Goal: Transaction & Acquisition: Purchase product/service

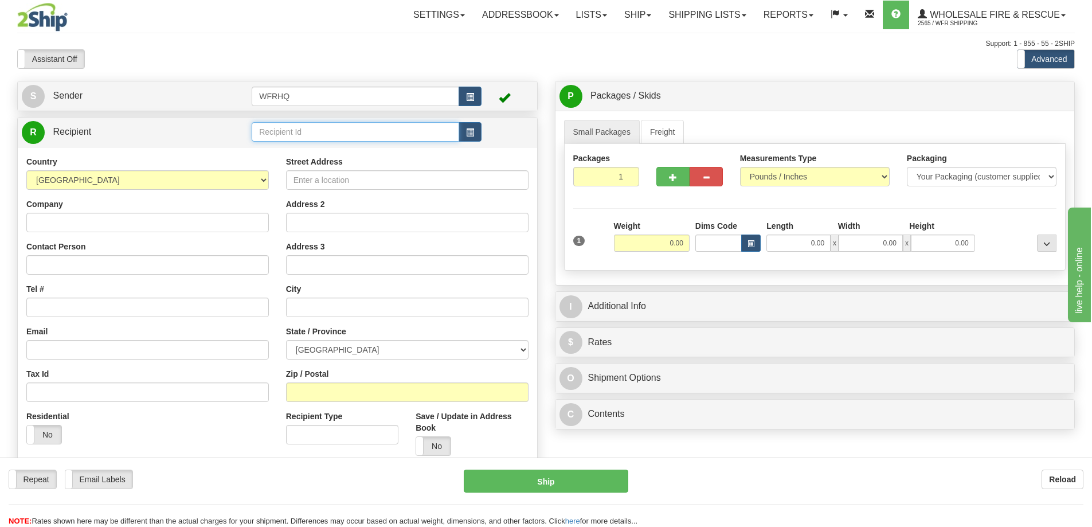
click at [340, 135] on input "text" at bounding box center [356, 131] width 208 height 19
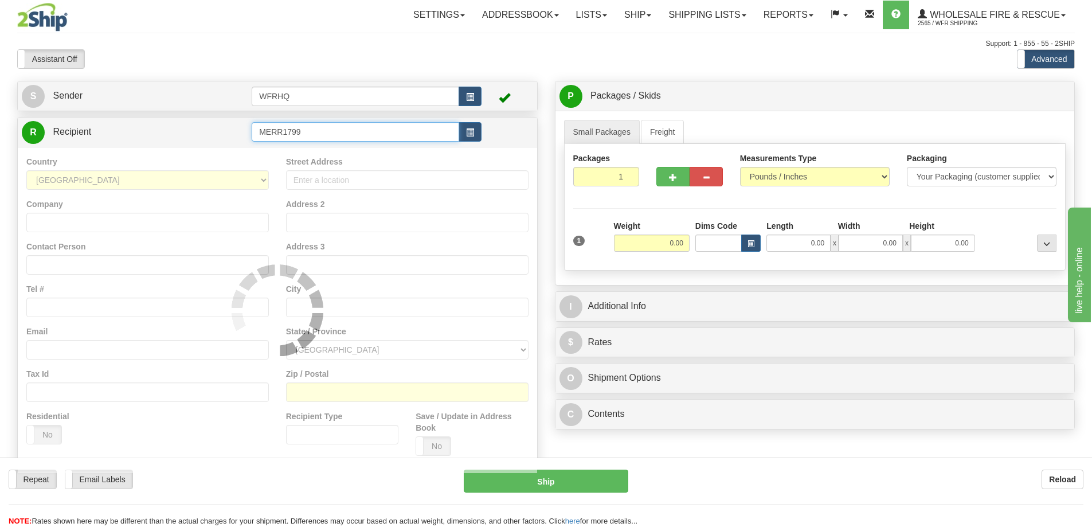
type input "MERR1799"
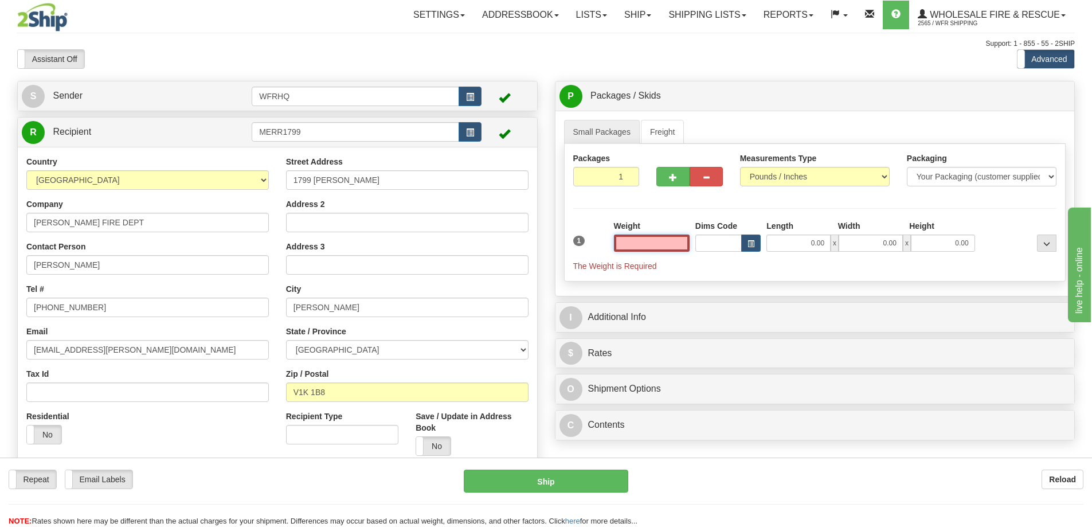
click at [666, 244] on input "text" at bounding box center [652, 242] width 76 height 17
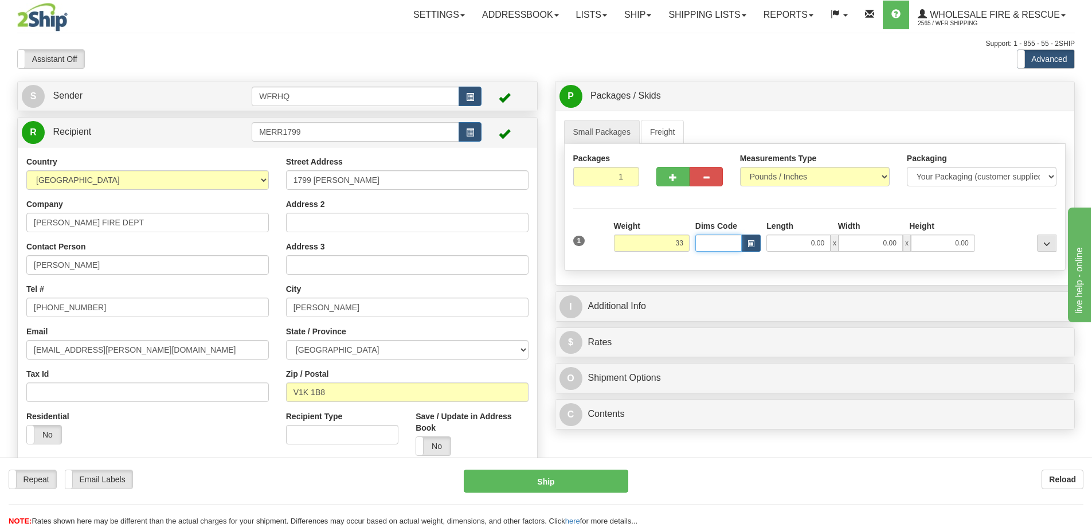
type input "33.00"
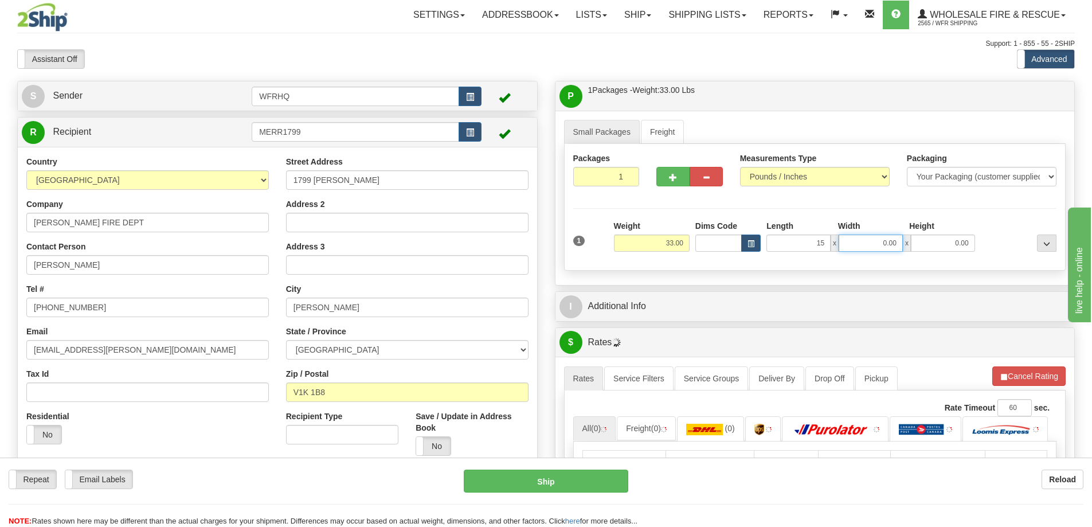
type input "15.00"
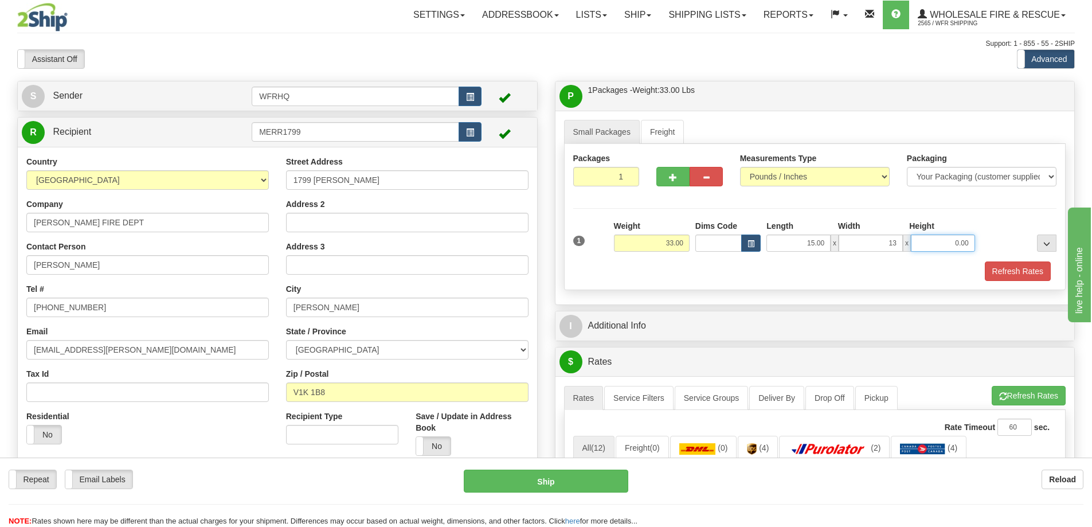
type input "13.00"
click at [995, 273] on button "Refresh Rates" at bounding box center [1018, 270] width 66 height 19
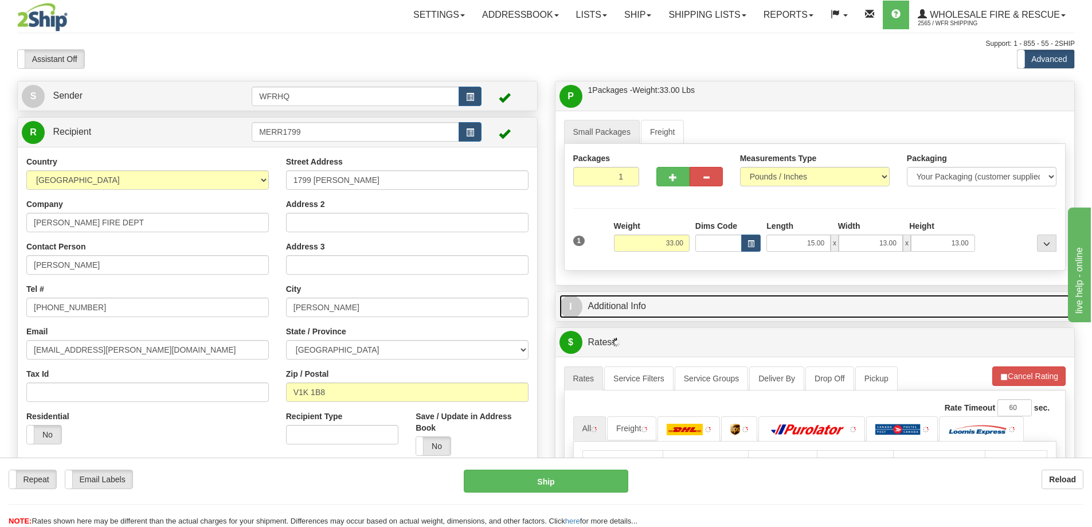
click at [691, 308] on link "I Additional Info" at bounding box center [815, 307] width 511 height 24
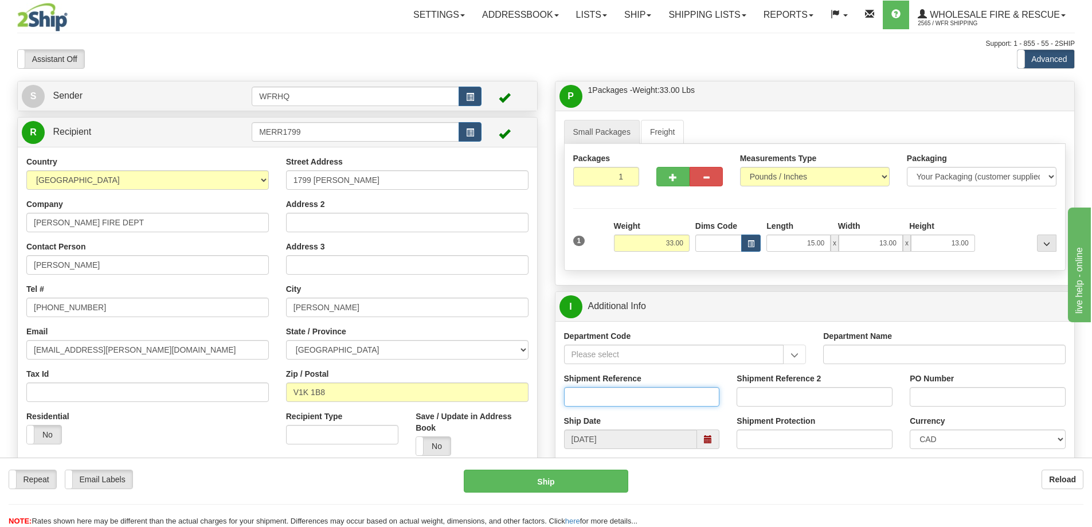
click at [647, 406] on input "Shipment Reference" at bounding box center [642, 396] width 156 height 19
type input "S46766-30922"
type input "16666"
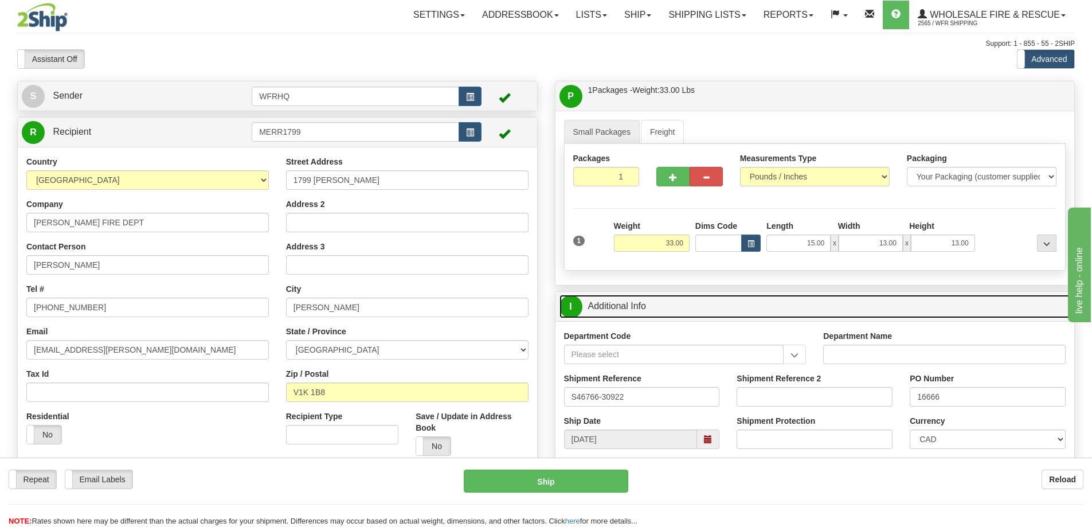
click at [671, 298] on link "I Additional Info" at bounding box center [815, 307] width 511 height 24
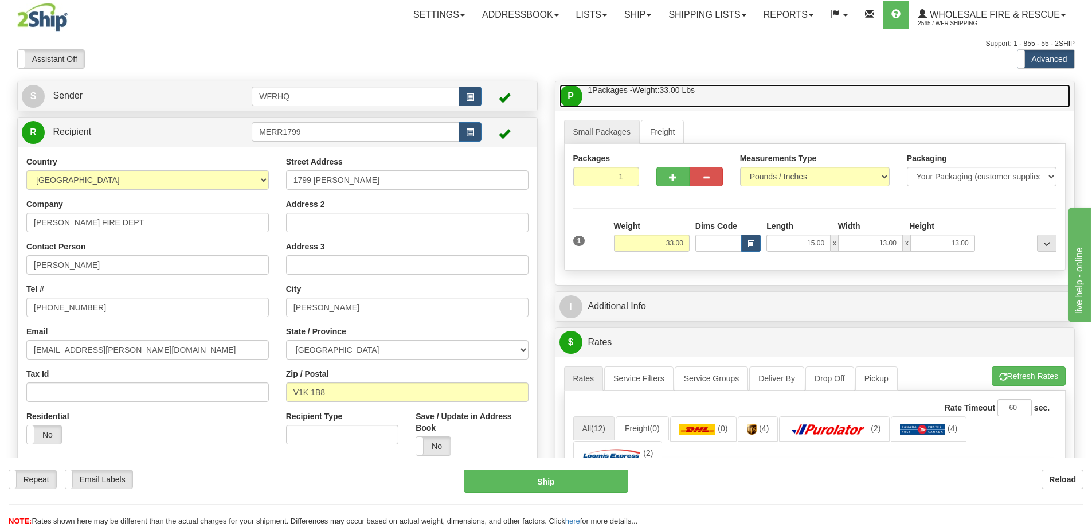
click at [742, 97] on link "P Packages / Skids 1 Packages - Weight: 33.00 Lbs 1 Skids - Weight: NaN Lbs" at bounding box center [815, 96] width 511 height 24
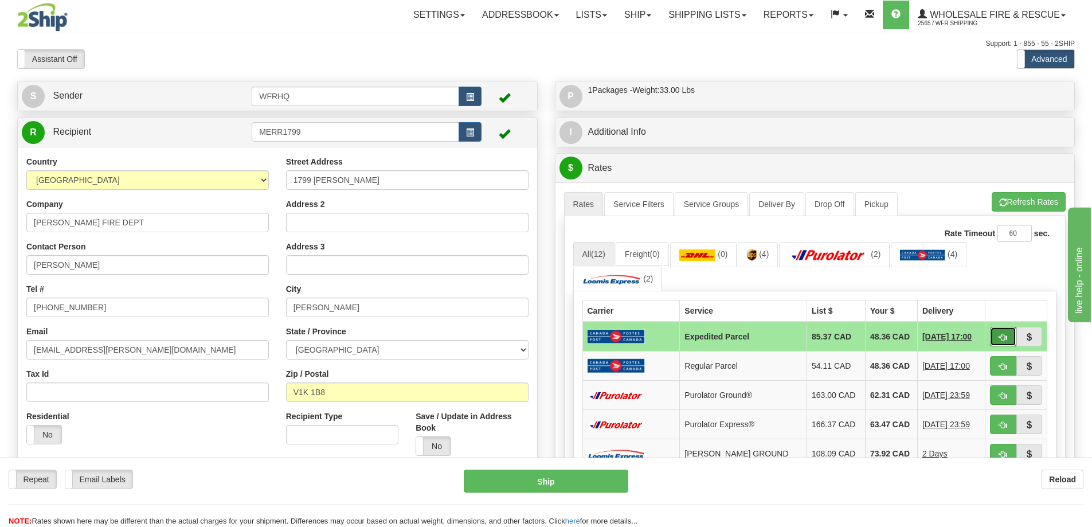
click at [998, 338] on button "button" at bounding box center [1003, 336] width 26 height 19
type input "DOM.EP"
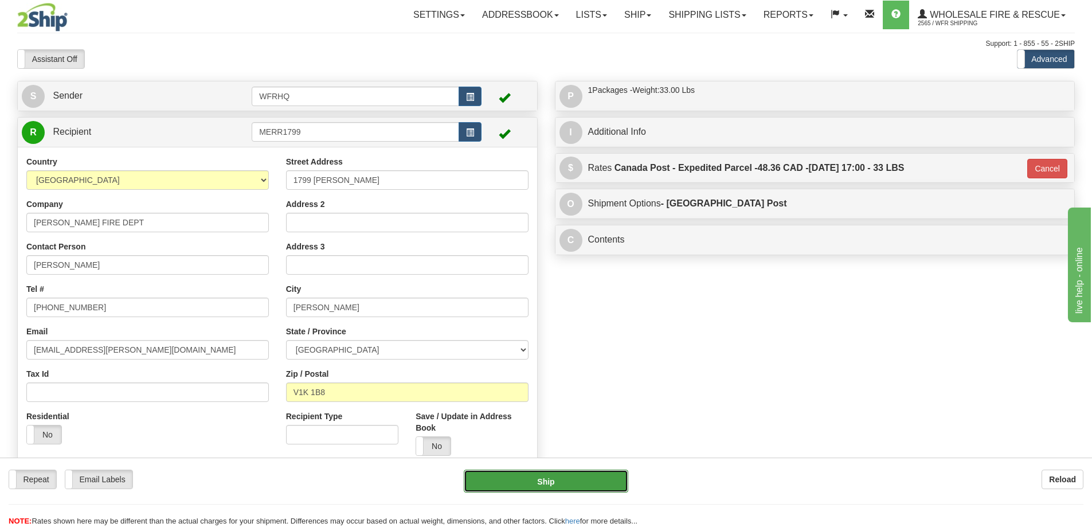
click at [518, 476] on button "Ship" at bounding box center [546, 481] width 165 height 23
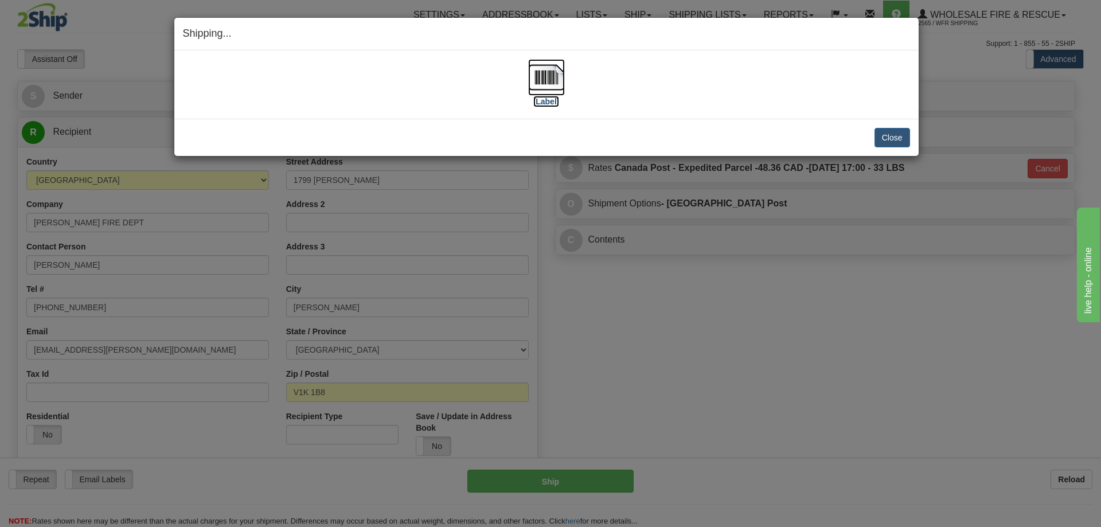
click at [560, 81] on img at bounding box center [546, 77] width 37 height 37
click at [892, 133] on button "Close" at bounding box center [892, 137] width 36 height 19
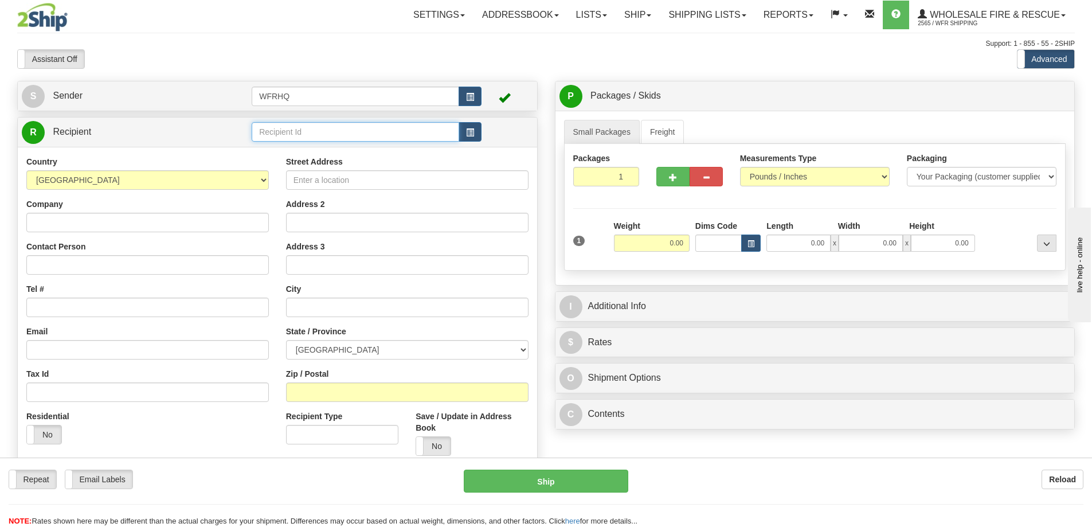
click at [299, 128] on input "text" at bounding box center [356, 131] width 208 height 19
click at [318, 135] on input "text" at bounding box center [356, 131] width 208 height 19
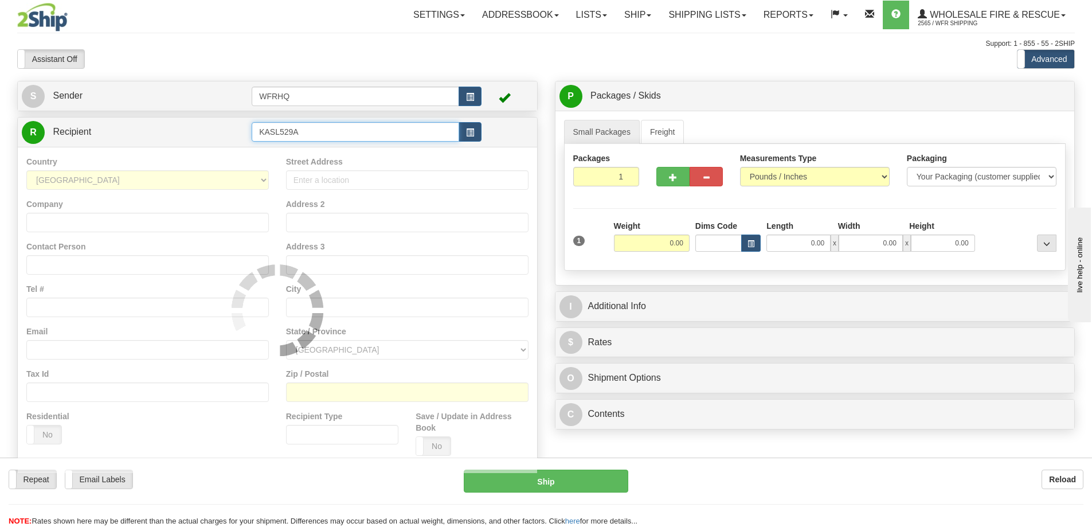
type input "KASL529A"
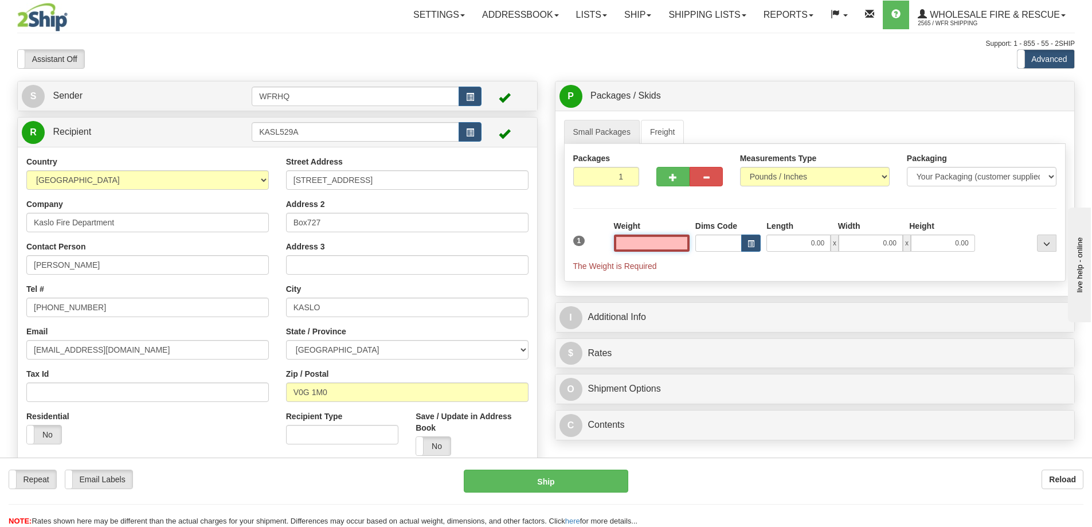
click at [665, 243] on input "text" at bounding box center [652, 242] width 76 height 17
type input "0.00"
drag, startPoint x: 310, startPoint y: 221, endPoint x: 332, endPoint y: 239, distance: 28.9
click at [310, 221] on input "Box727" at bounding box center [407, 222] width 243 height 19
type input "Box 727"
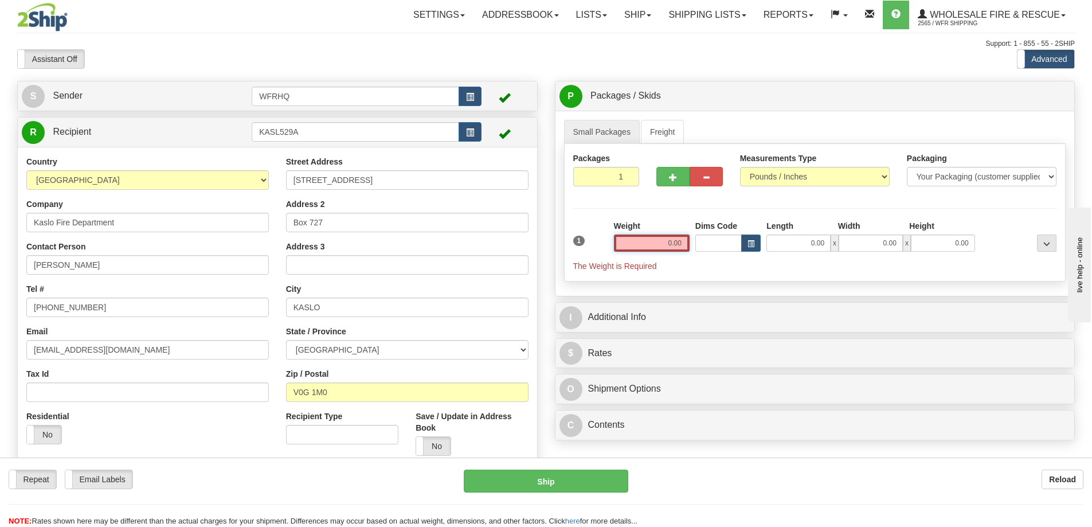
click at [631, 240] on input "0.00" at bounding box center [652, 242] width 76 height 17
type input "0.00"
click at [437, 444] on label "No" at bounding box center [433, 446] width 34 height 18
click at [654, 241] on input "0.00" at bounding box center [652, 242] width 76 height 17
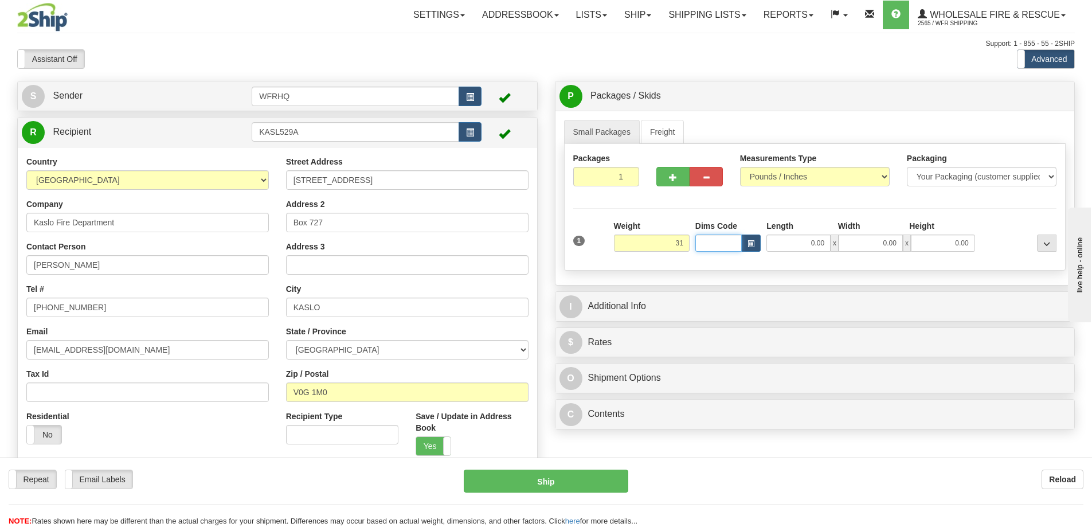
type input "31.00"
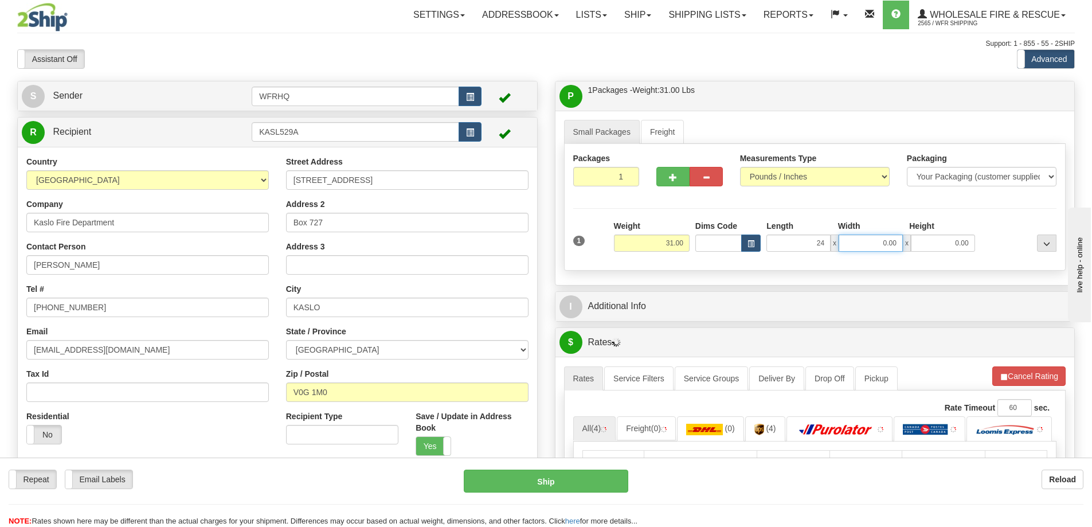
type input "24.00"
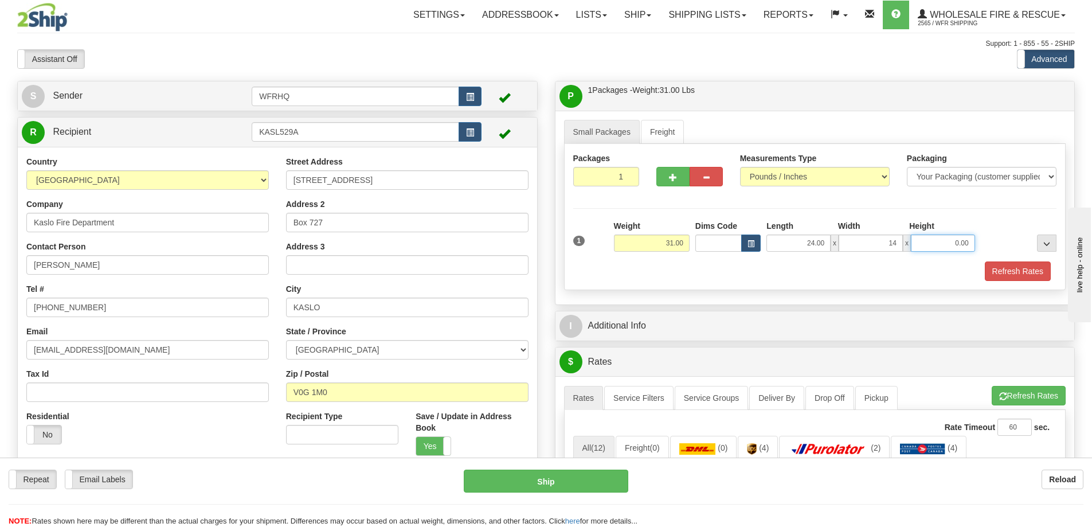
type input "14.00"
type input "9.00"
click at [1002, 269] on button "Refresh Rates" at bounding box center [1018, 270] width 66 height 19
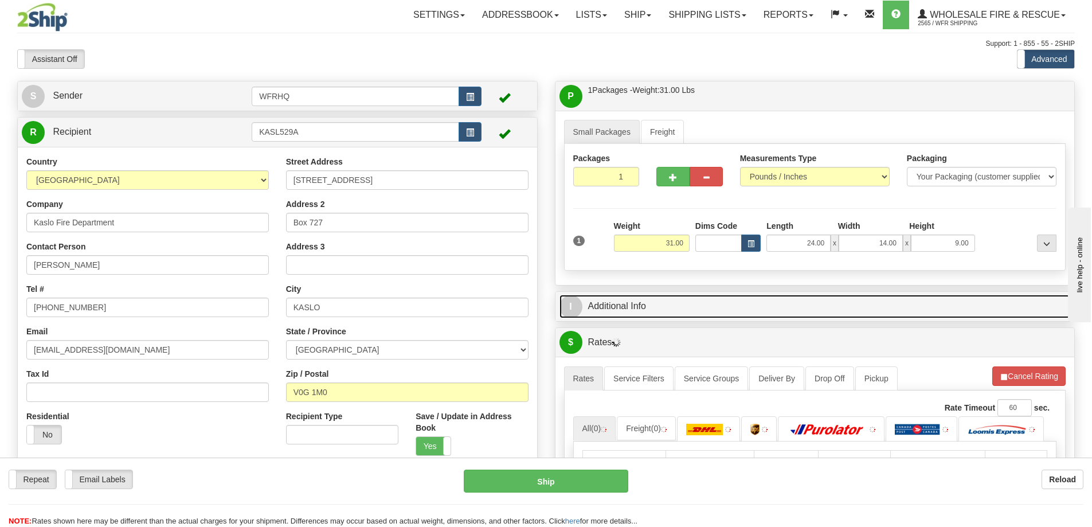
click at [683, 309] on link "I Additional Info" at bounding box center [815, 307] width 511 height 24
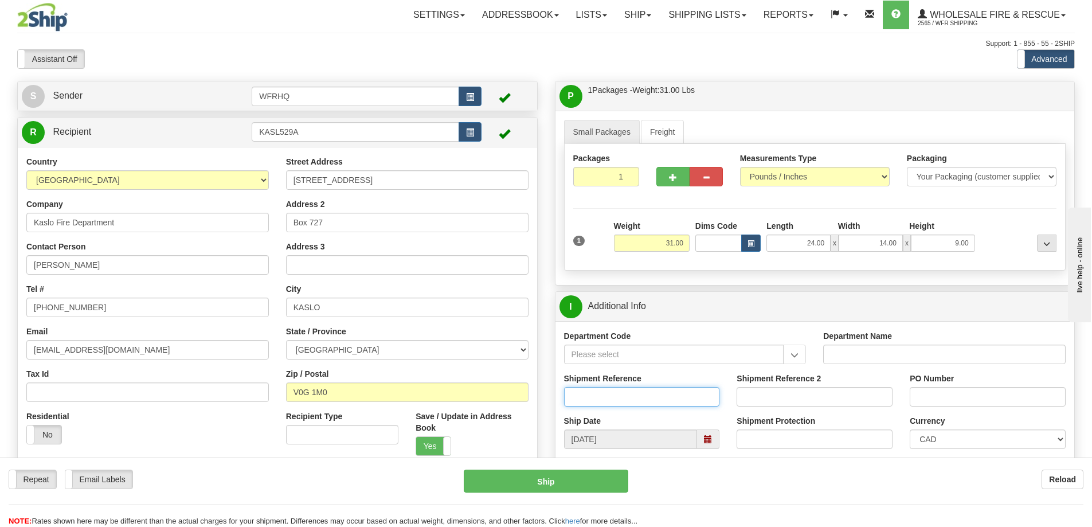
click at [600, 392] on input "Shipment Reference" at bounding box center [642, 396] width 156 height 19
type input "S46180-30521"
type input "Purchase Order 8"
click at [831, 292] on div "I Additional Info Department Code Department Name Shipment Reference S46180-305…" at bounding box center [815, 400] width 521 height 218
click at [832, 295] on div "I Additional Info" at bounding box center [815, 306] width 519 height 29
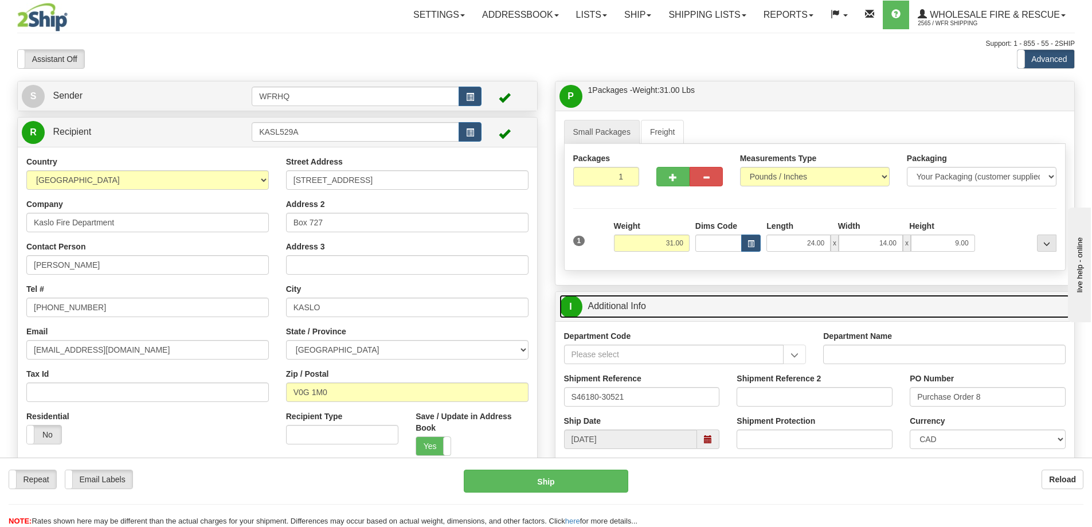
click at [830, 304] on link "I Additional Info" at bounding box center [815, 307] width 511 height 24
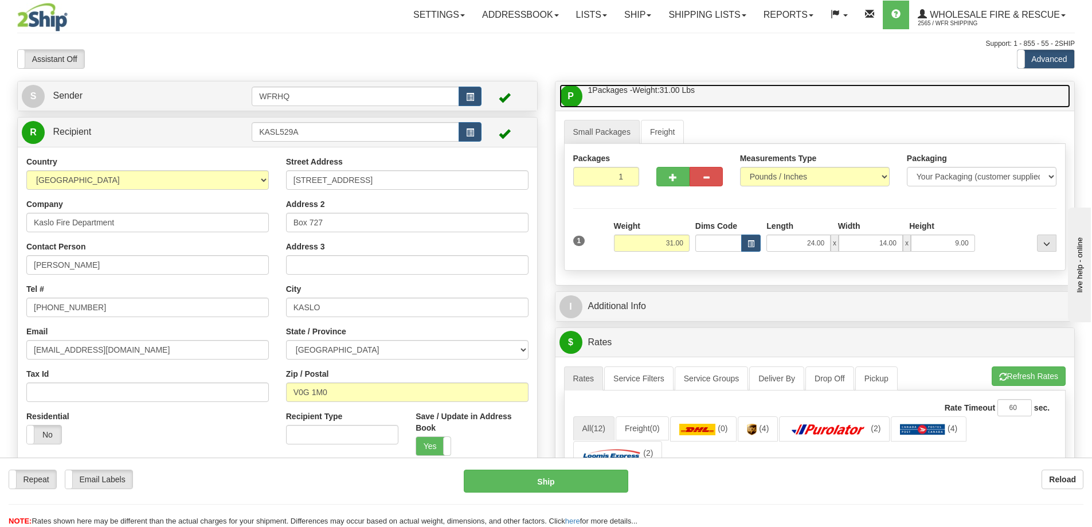
click at [791, 92] on link "P Packages / Skids 1 Packages - Weight: 31.00 Lbs 1 Skids - Weight: NaN Lbs" at bounding box center [815, 96] width 511 height 24
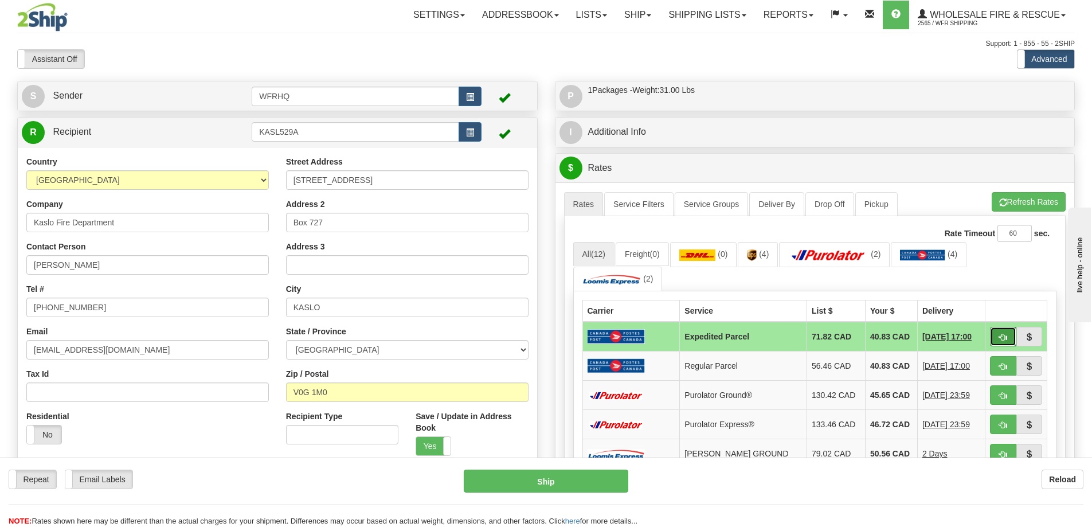
click at [1011, 338] on button "button" at bounding box center [1003, 336] width 26 height 19
type input "DOM.EP"
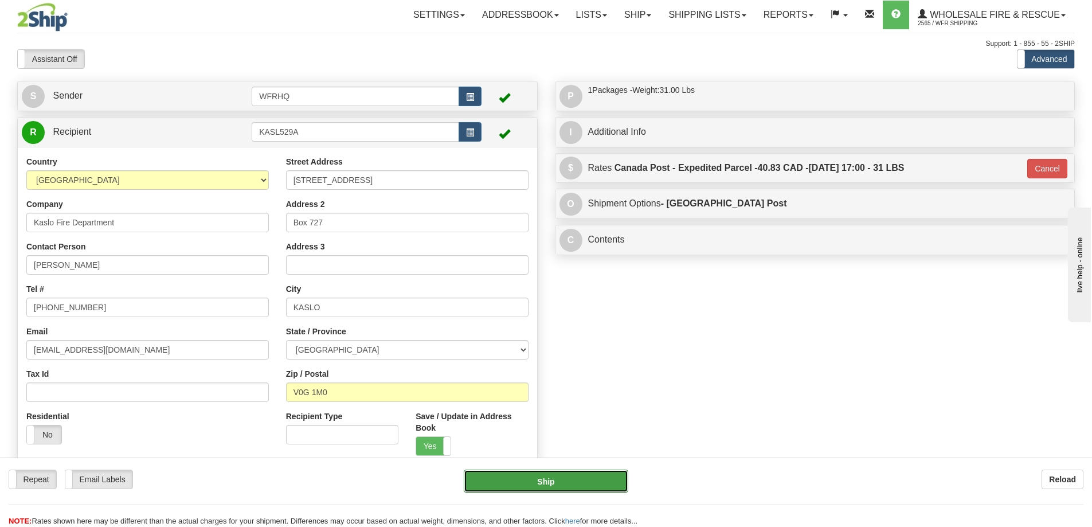
click at [549, 483] on button "Ship" at bounding box center [546, 481] width 165 height 23
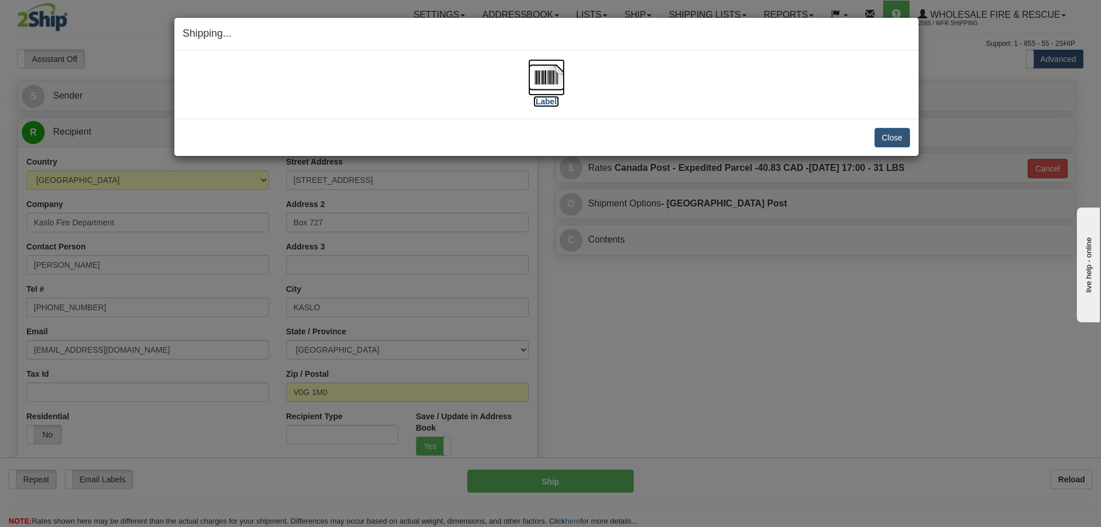
click at [534, 80] on img at bounding box center [546, 77] width 37 height 37
click at [902, 139] on button "Close" at bounding box center [892, 137] width 36 height 19
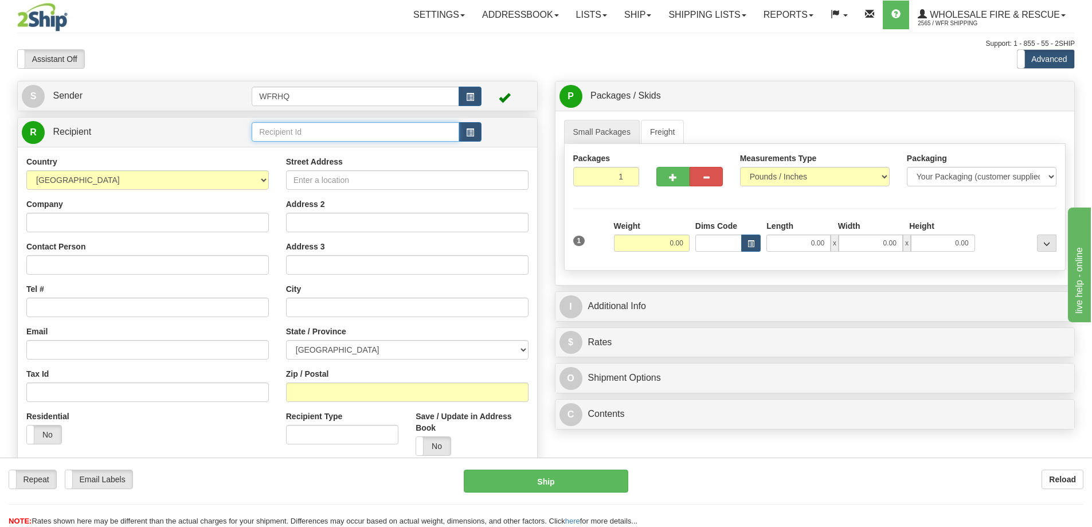
click at [281, 130] on input "text" at bounding box center [356, 131] width 208 height 19
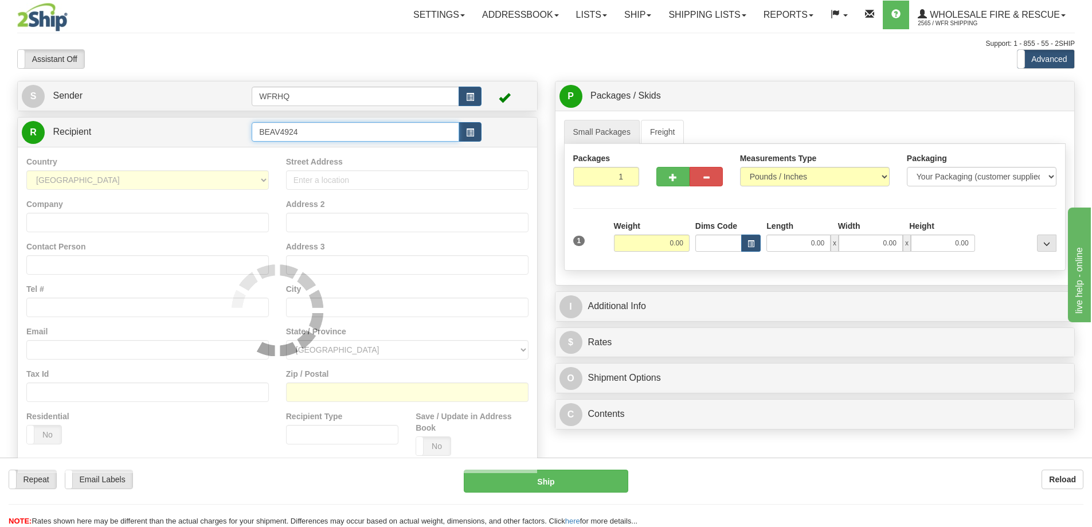
type input "BEAV4924"
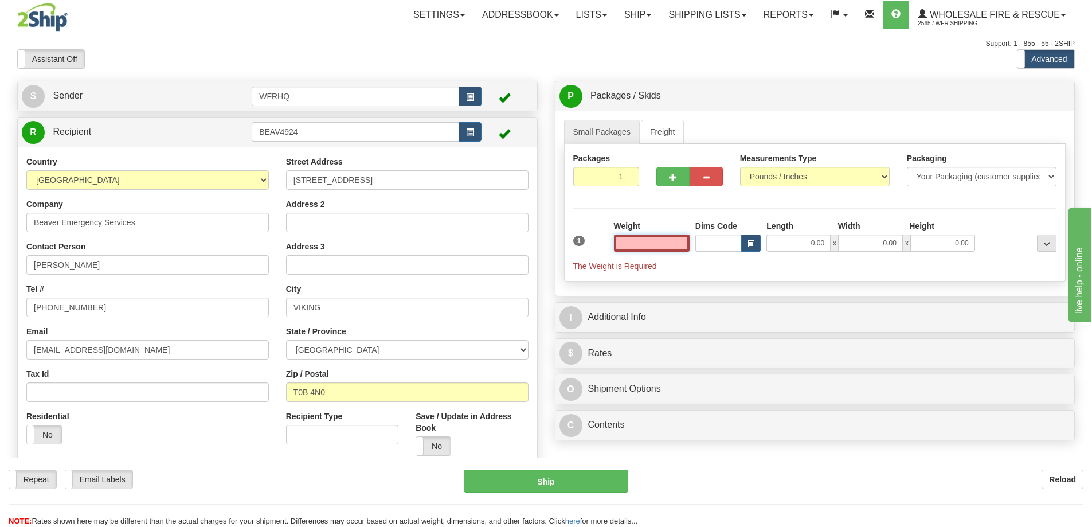
click at [664, 245] on input "text" at bounding box center [652, 242] width 76 height 17
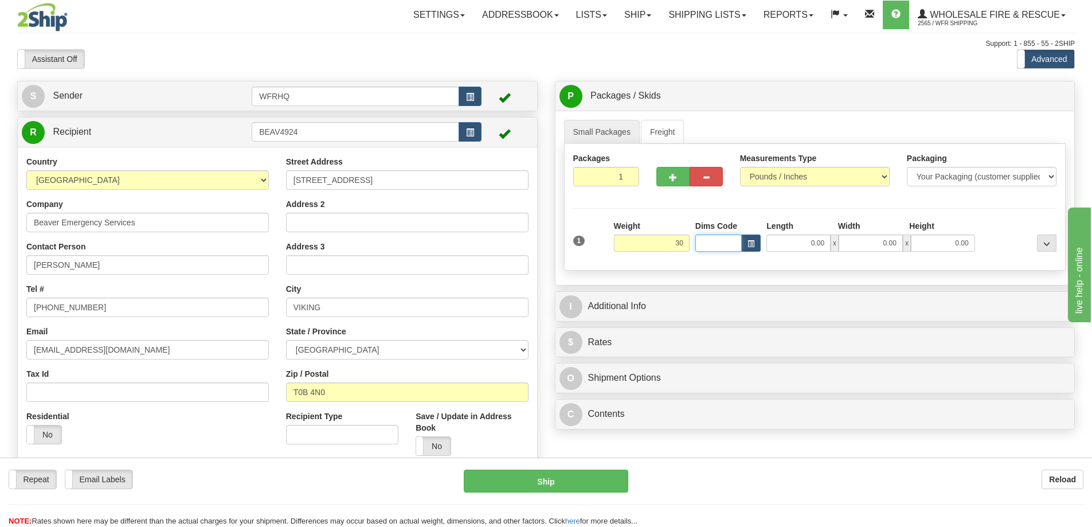
type input "30.00"
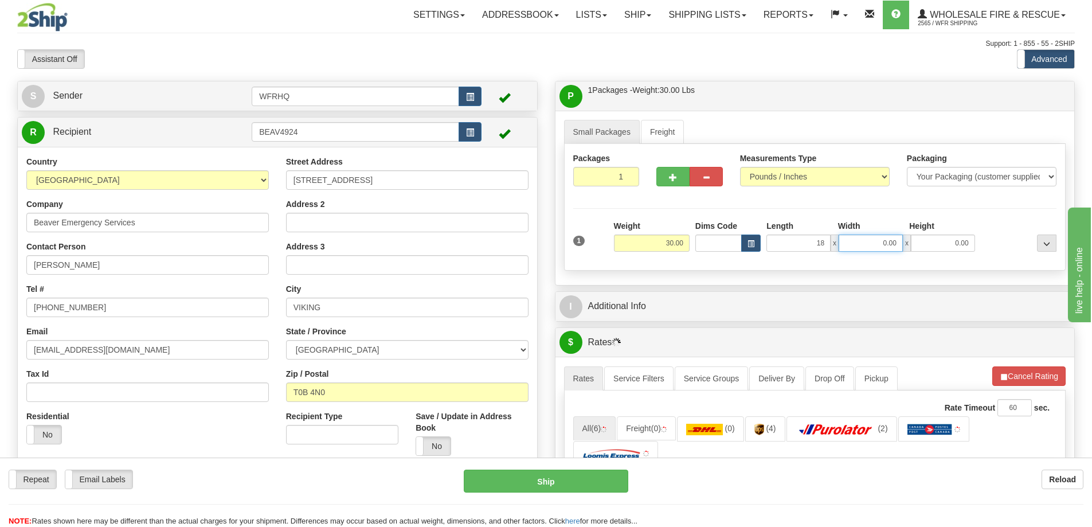
type input "18.00"
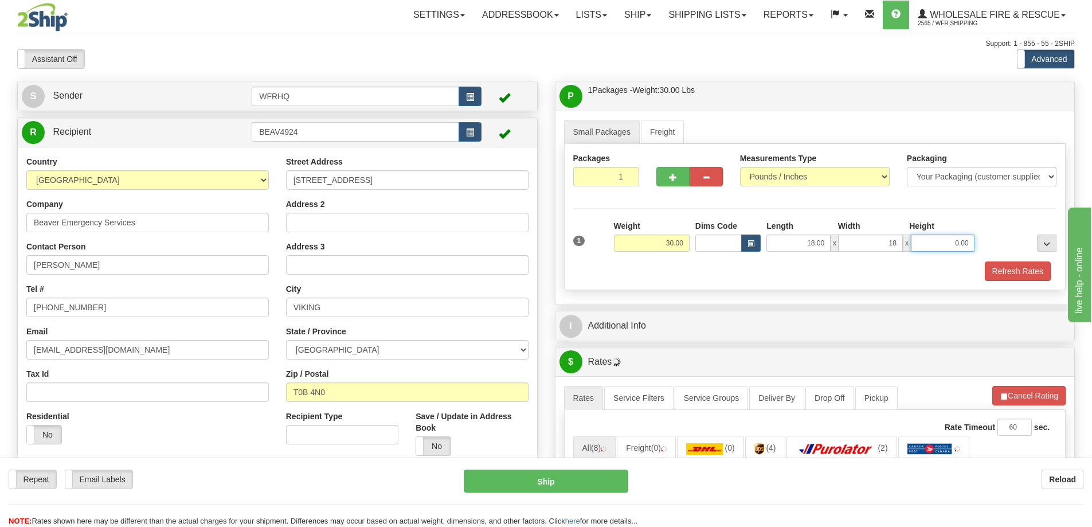
type input "18.00"
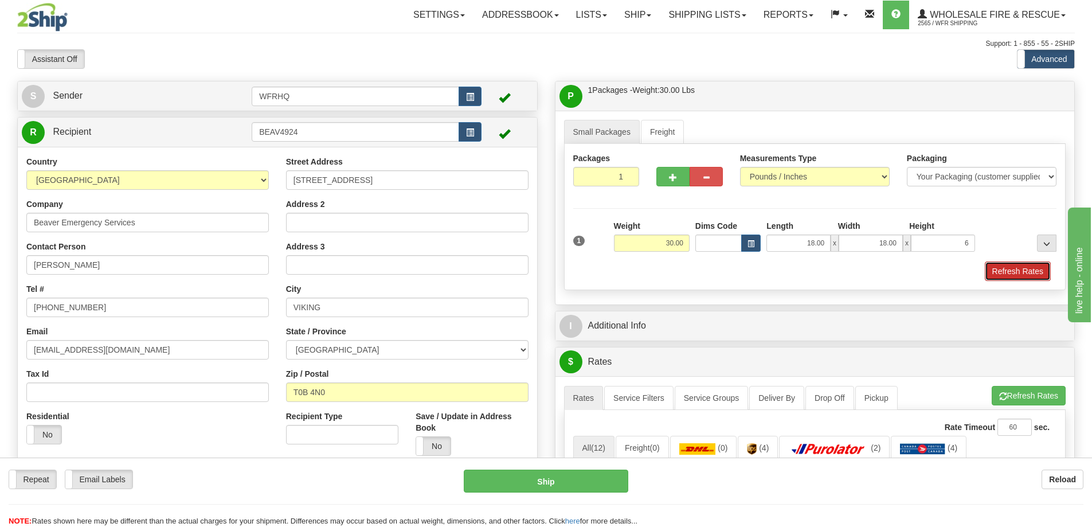
type input "6.00"
click at [994, 267] on button "Refresh Rates" at bounding box center [1018, 270] width 66 height 19
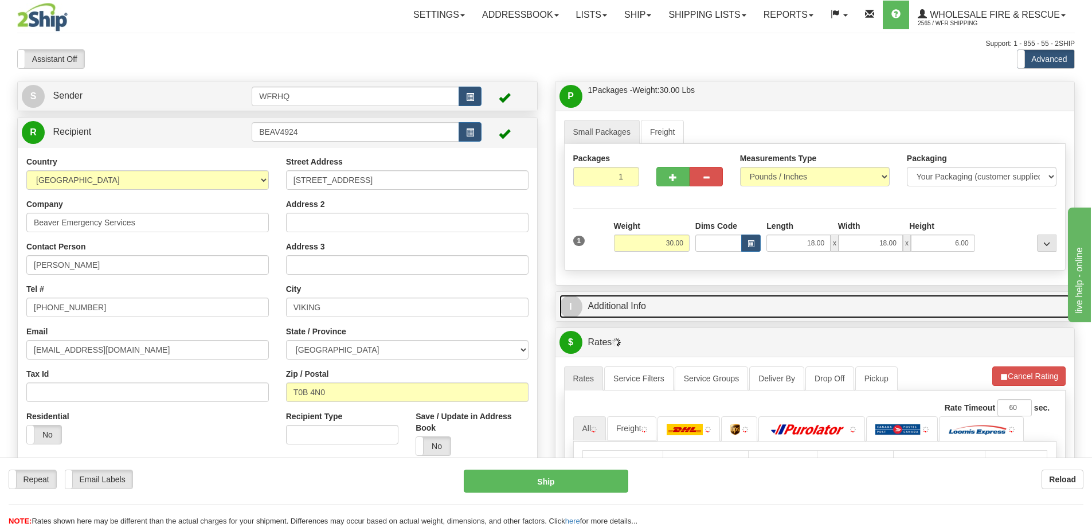
click at [818, 307] on link "I Additional Info" at bounding box center [815, 307] width 511 height 24
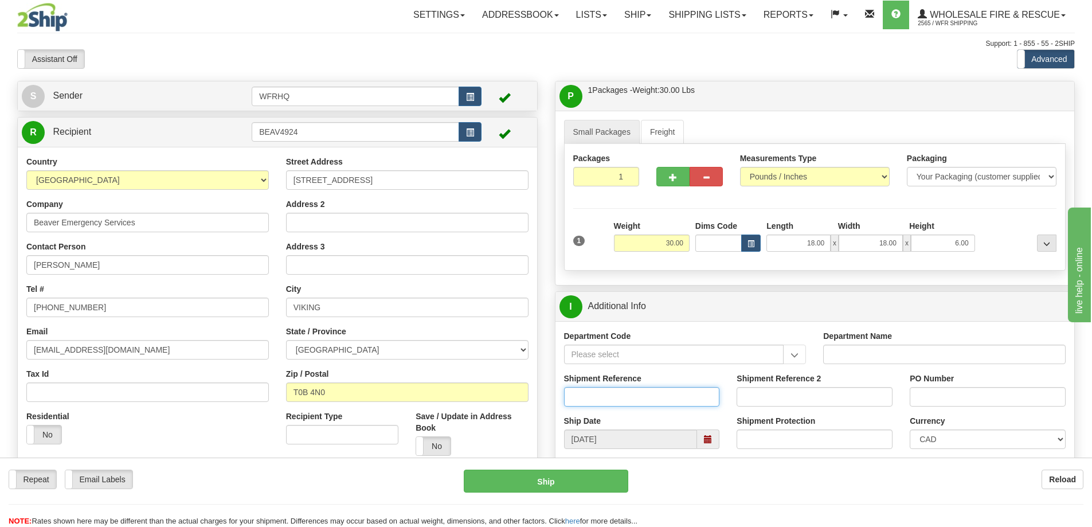
click at [636, 389] on input "Shipment Reference" at bounding box center [642, 396] width 156 height 19
type input "S46780-30923"
type input "25-139"
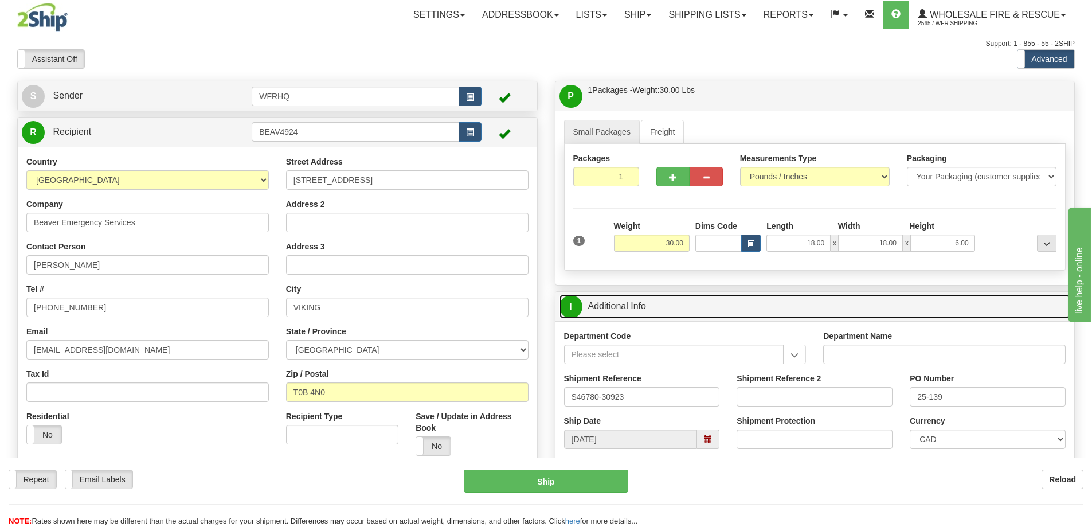
click at [701, 310] on link "I Additional Info" at bounding box center [815, 307] width 511 height 24
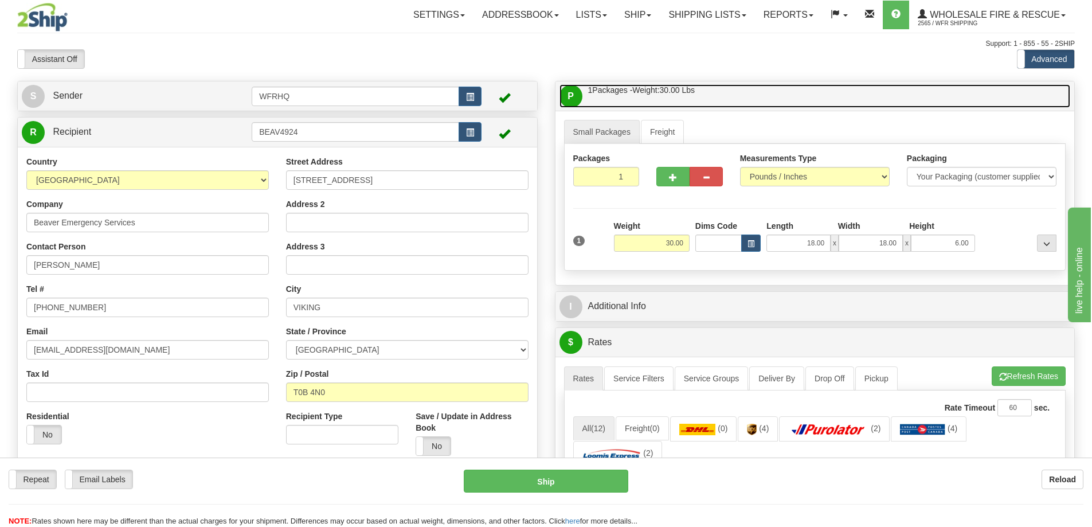
click at [725, 91] on link "P Packages / Skids 1 Packages - Weight: 30.00 Lbs 1 Skids - Weight: NaN Lbs" at bounding box center [815, 96] width 511 height 24
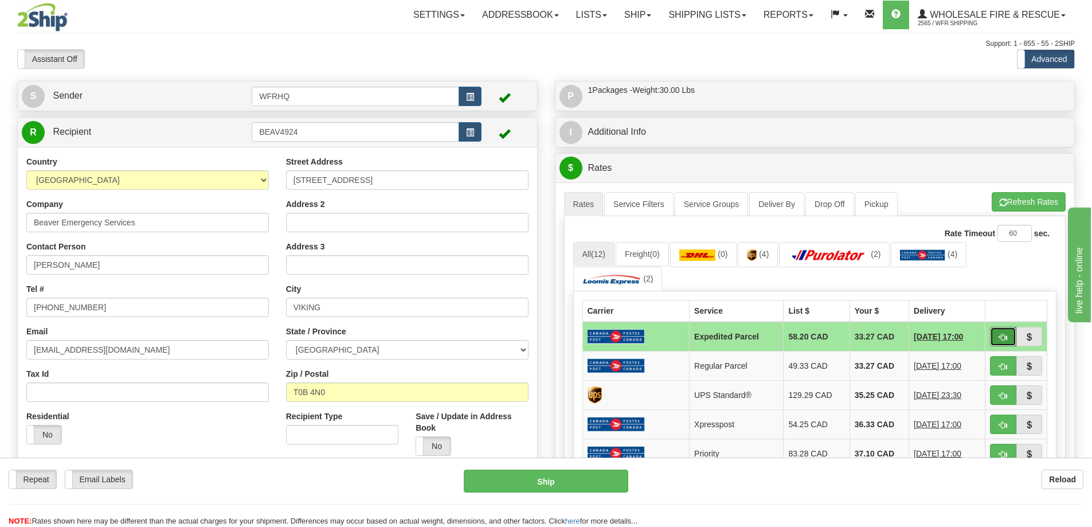
click at [1008, 337] on button "button" at bounding box center [1003, 336] width 26 height 19
type input "DOM.EP"
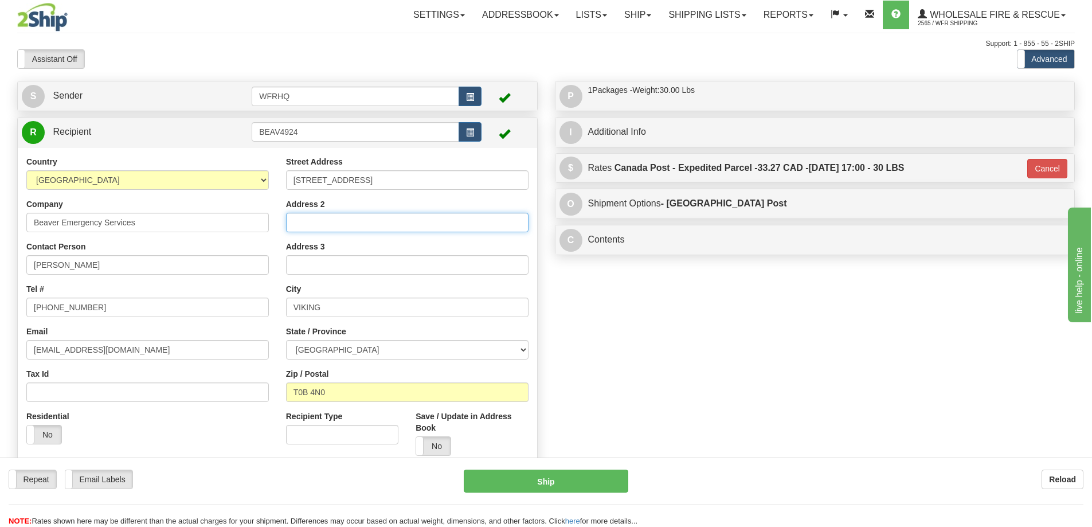
click at [323, 217] on input "Address 2" at bounding box center [407, 222] width 243 height 19
click at [780, 377] on div "S Sender WFRHQ" at bounding box center [546, 316] width 1075 height 470
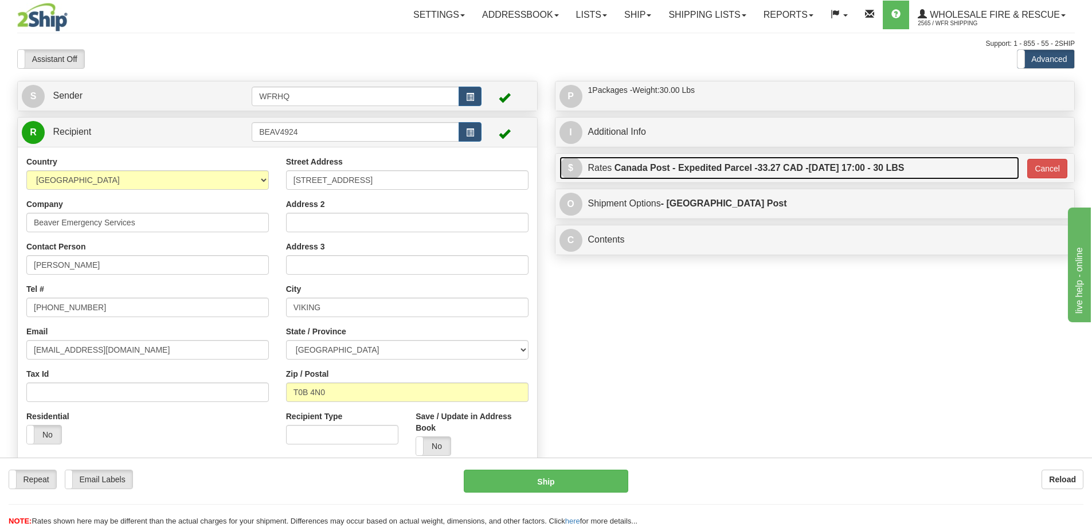
click at [824, 165] on label "Canada Post - Expedited Parcel - 33.27 CAD - 09/12/2025 17:00 - 30 LBS" at bounding box center [760, 168] width 290 height 23
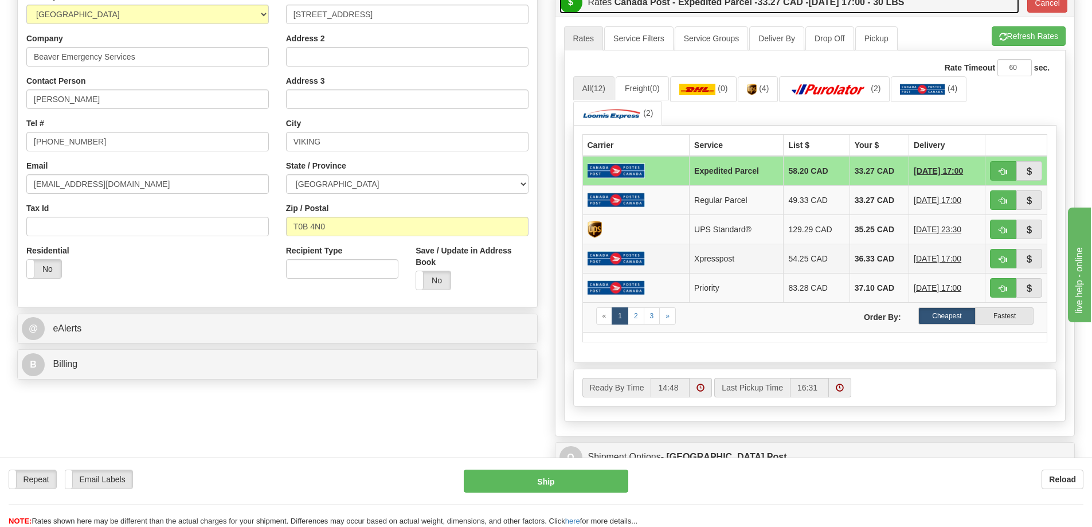
scroll to position [172, 0]
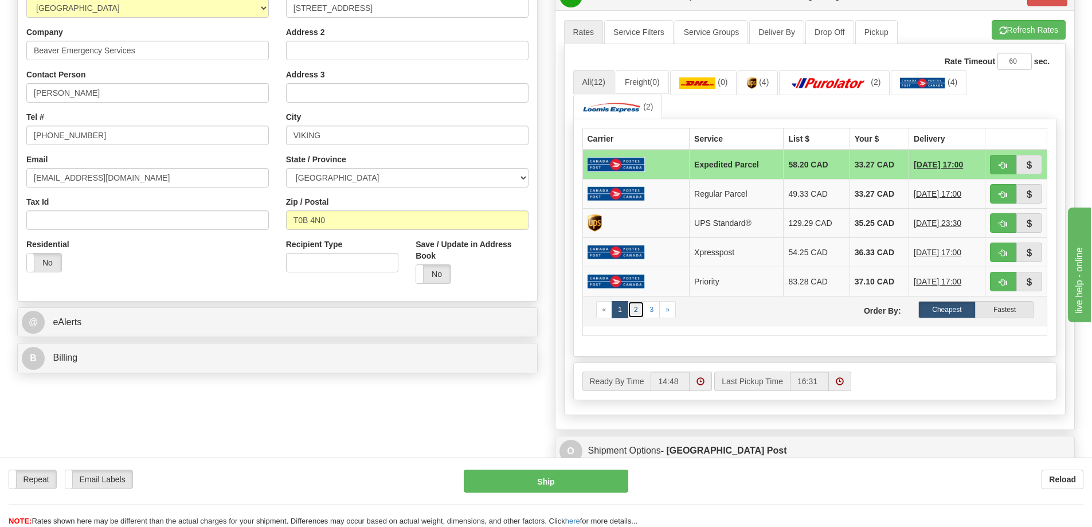
click at [636, 314] on link "2" at bounding box center [636, 309] width 17 height 17
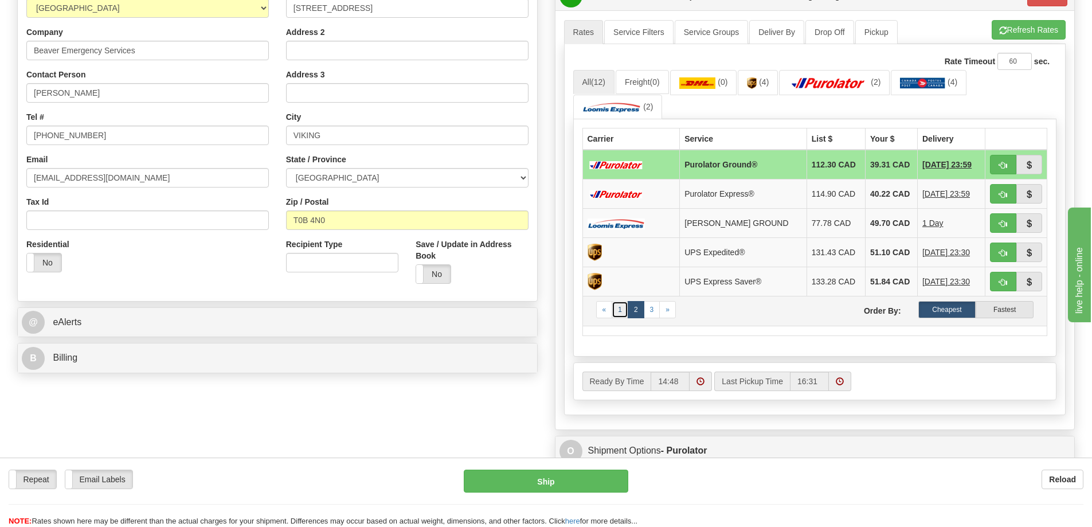
click at [619, 315] on link "1" at bounding box center [620, 309] width 17 height 17
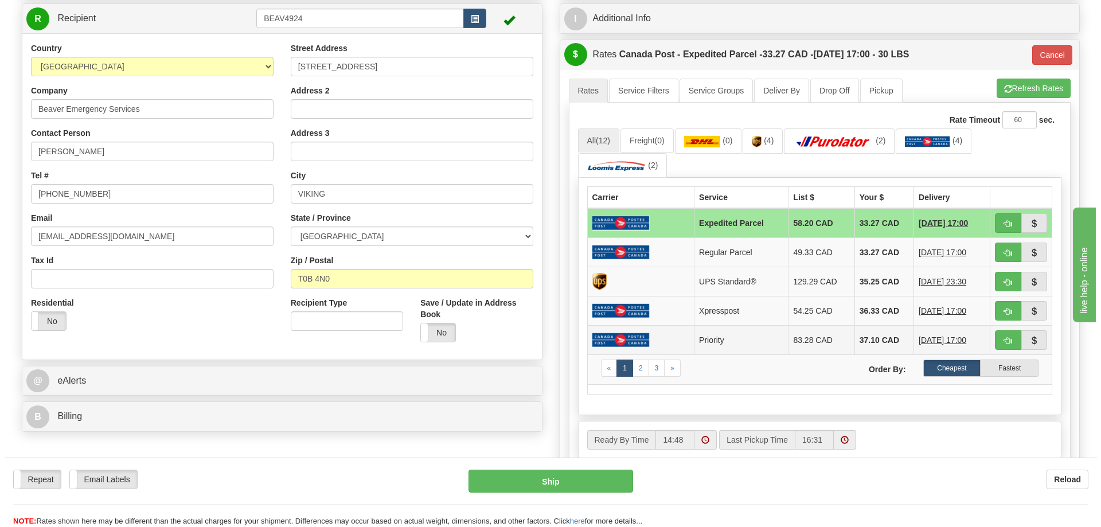
scroll to position [115, 0]
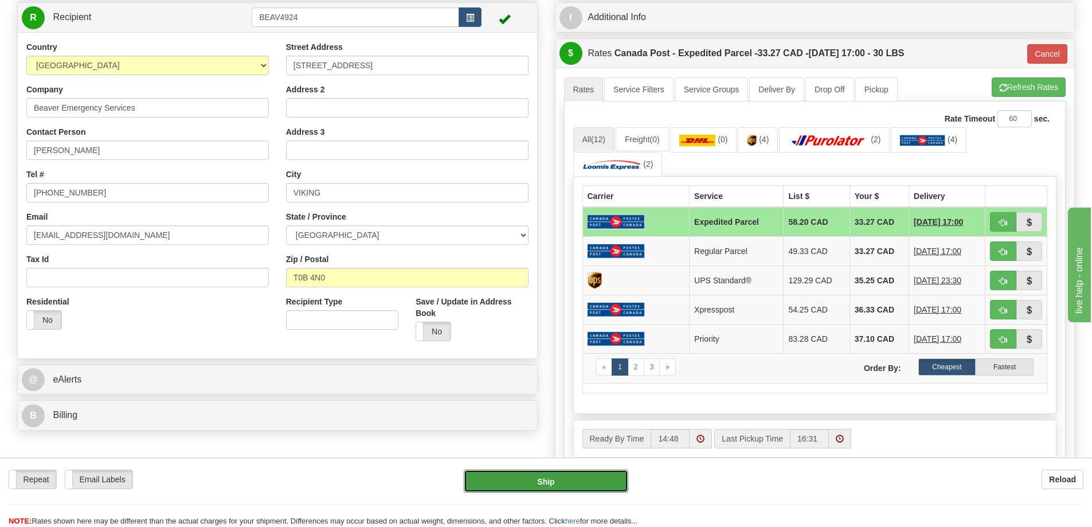
click at [609, 480] on button "Ship" at bounding box center [546, 481] width 165 height 23
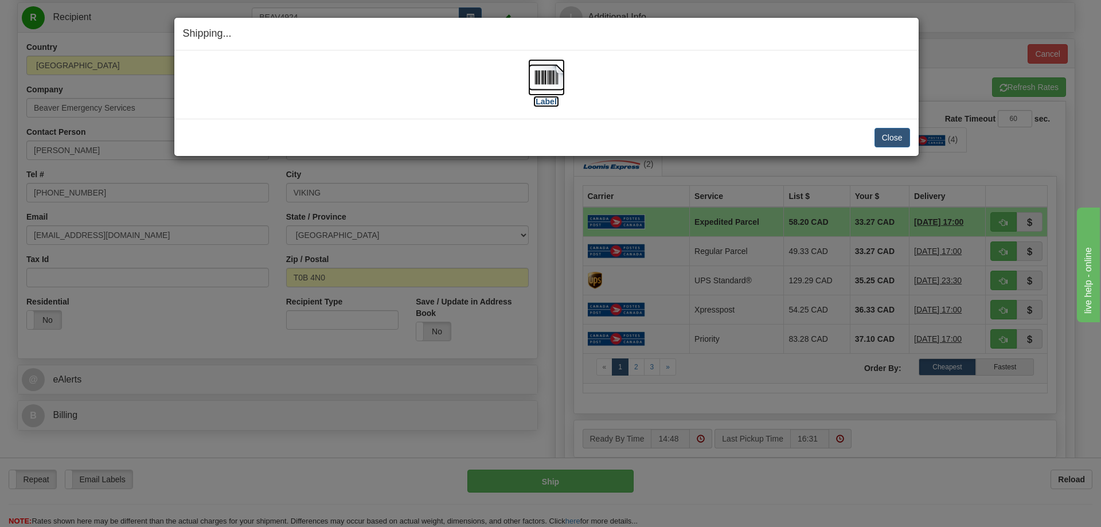
click at [545, 81] on img at bounding box center [546, 77] width 37 height 37
click at [904, 136] on button "Close" at bounding box center [892, 137] width 36 height 19
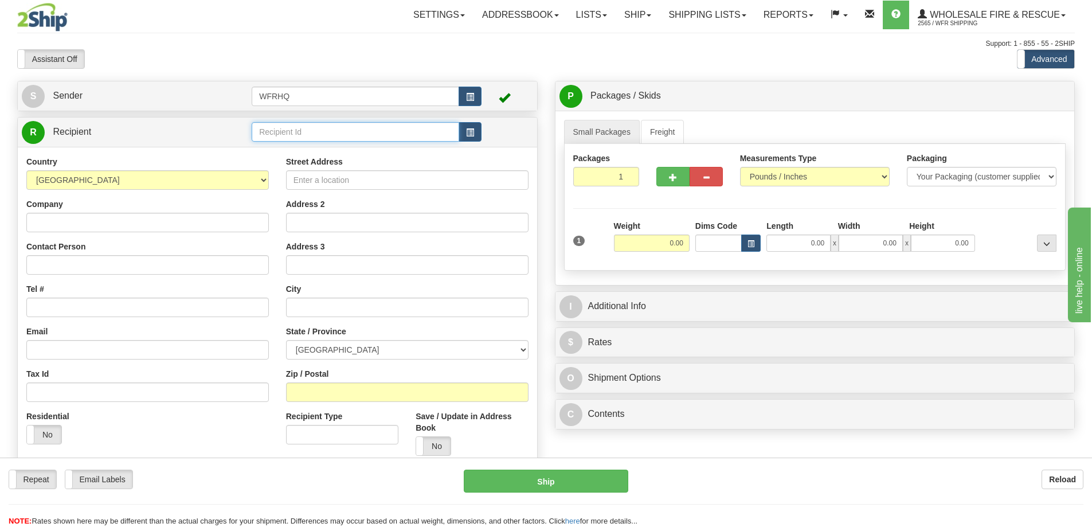
click at [334, 135] on input "text" at bounding box center [356, 131] width 208 height 19
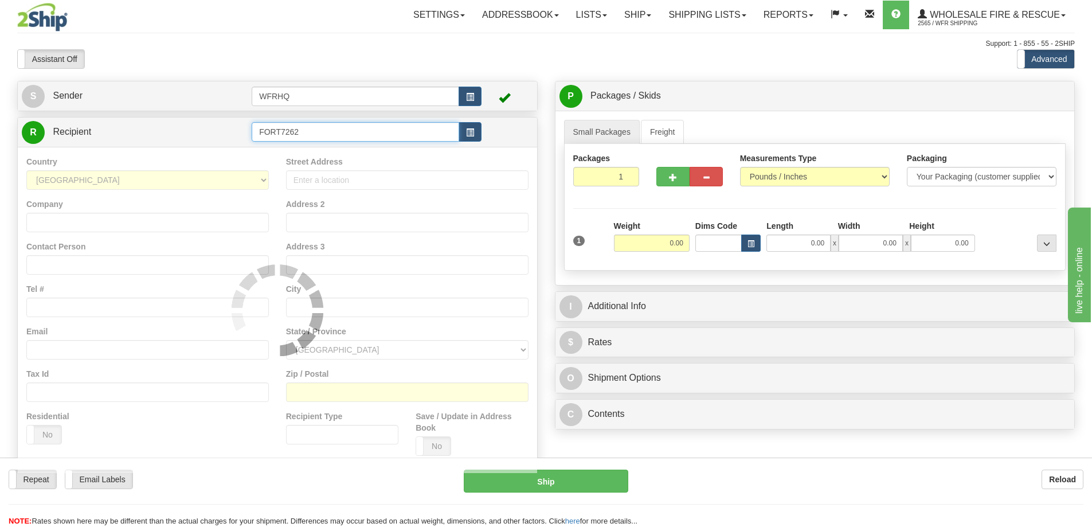
type input "FORT7262"
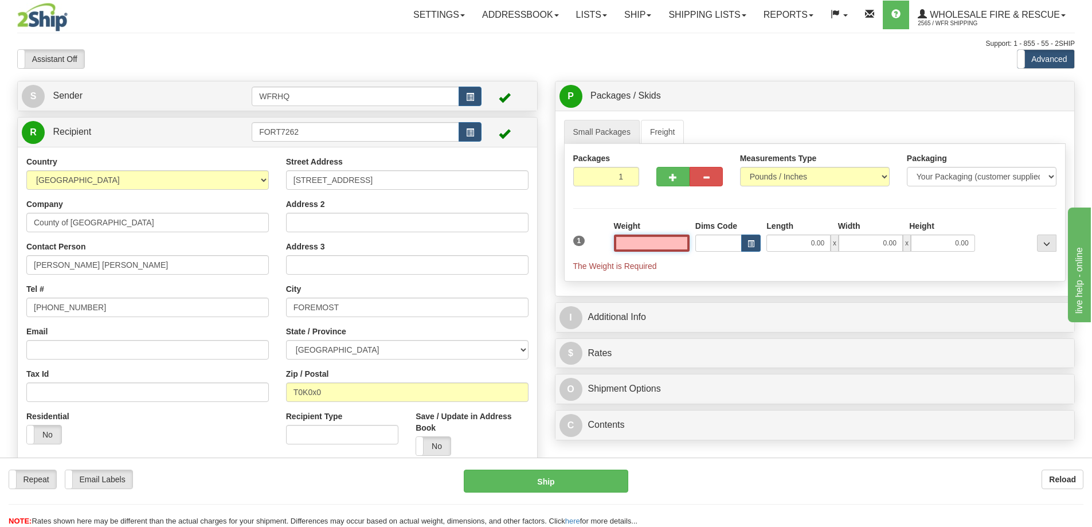
click at [657, 247] on input "text" at bounding box center [652, 242] width 76 height 17
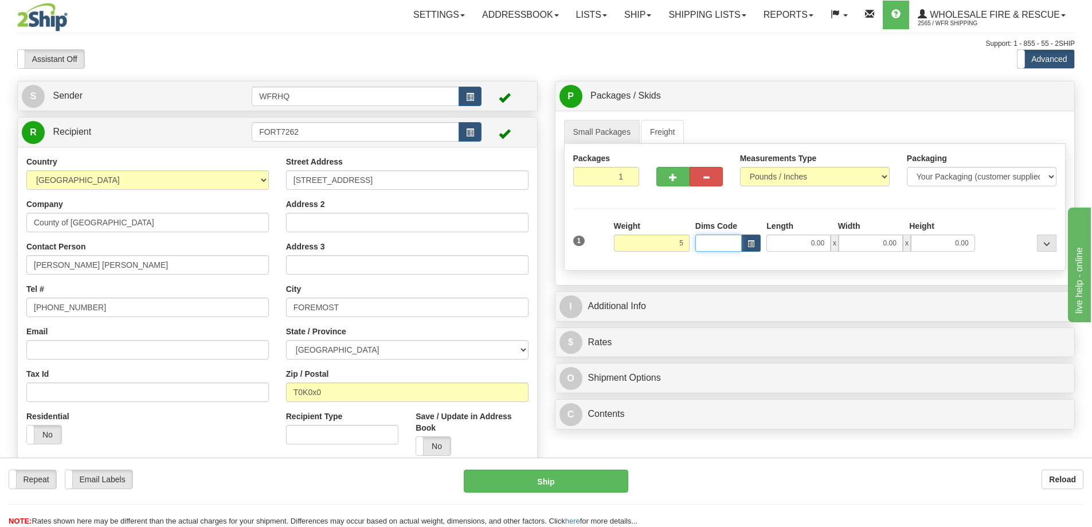
type input "5.00"
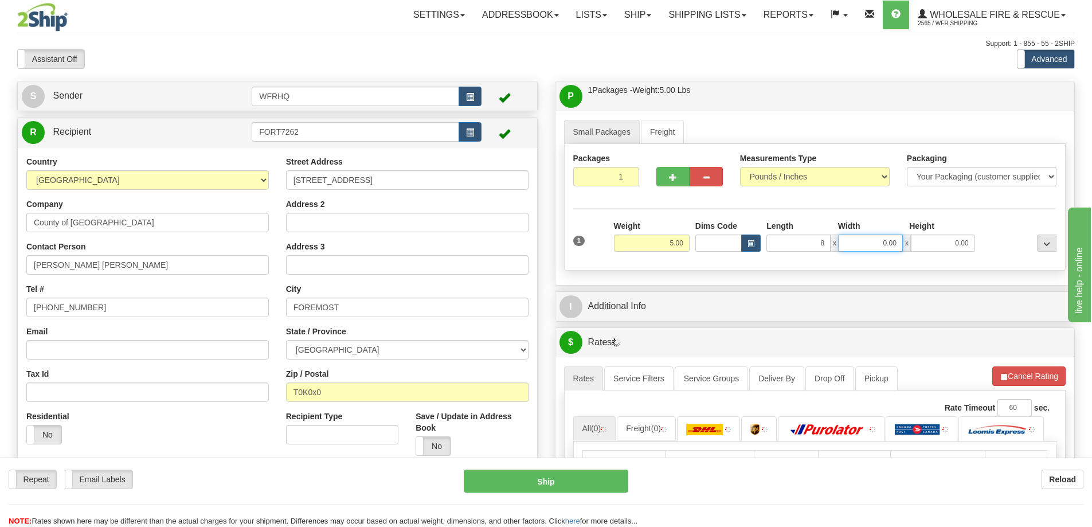
type input "8.00"
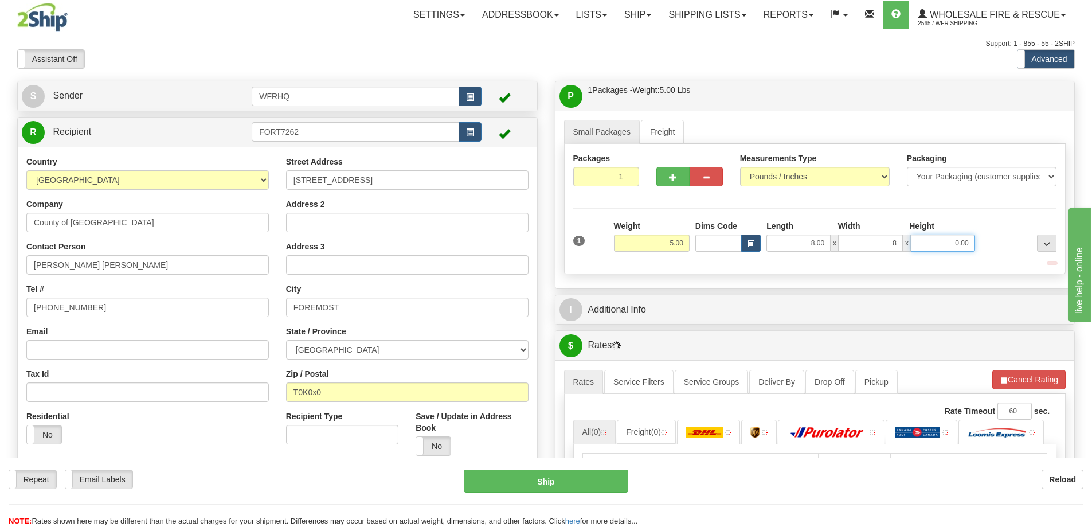
type input "8.00"
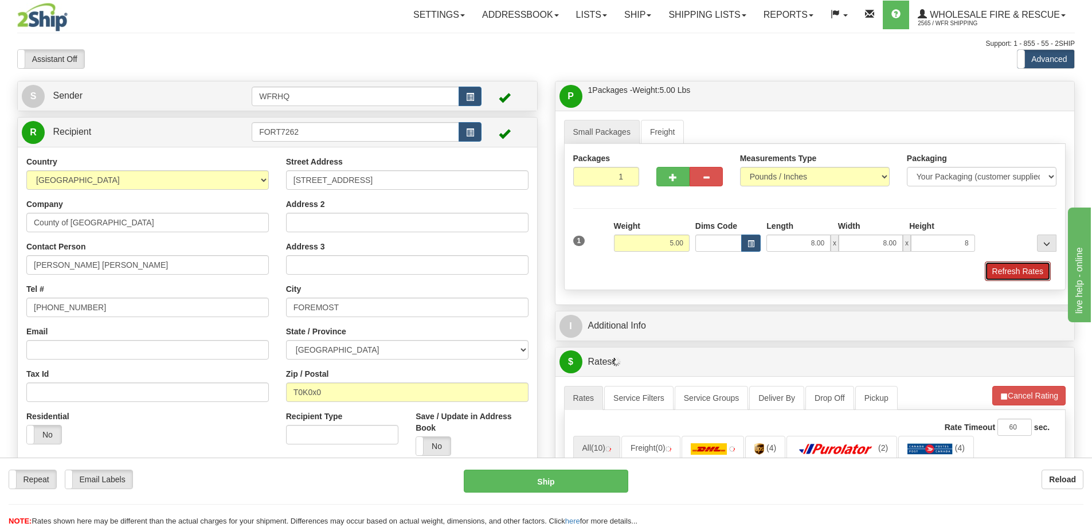
type input "8.00"
drag, startPoint x: 1015, startPoint y: 263, endPoint x: 976, endPoint y: 269, distance: 40.0
click at [1015, 263] on button "Refresh Rates" at bounding box center [1018, 270] width 66 height 19
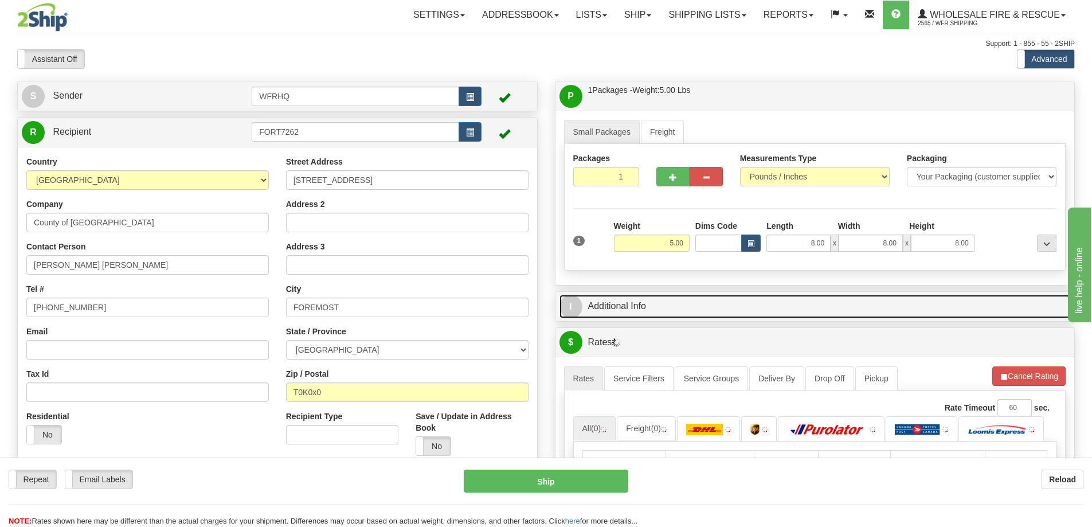
click at [603, 296] on link "I Additional Info" at bounding box center [815, 307] width 511 height 24
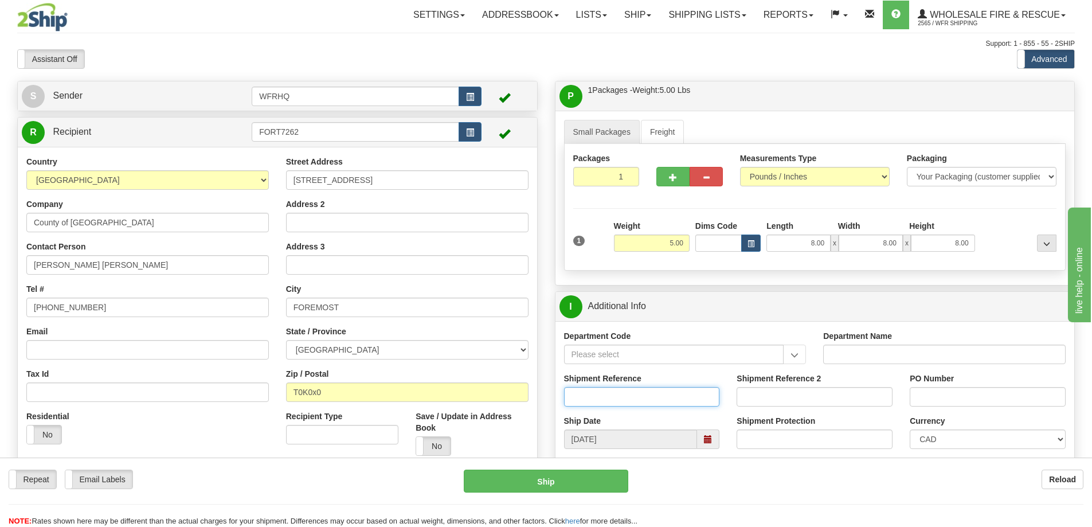
click at [619, 396] on input "Shipment Reference" at bounding box center [642, 396] width 156 height 19
type input "S46801-30935"
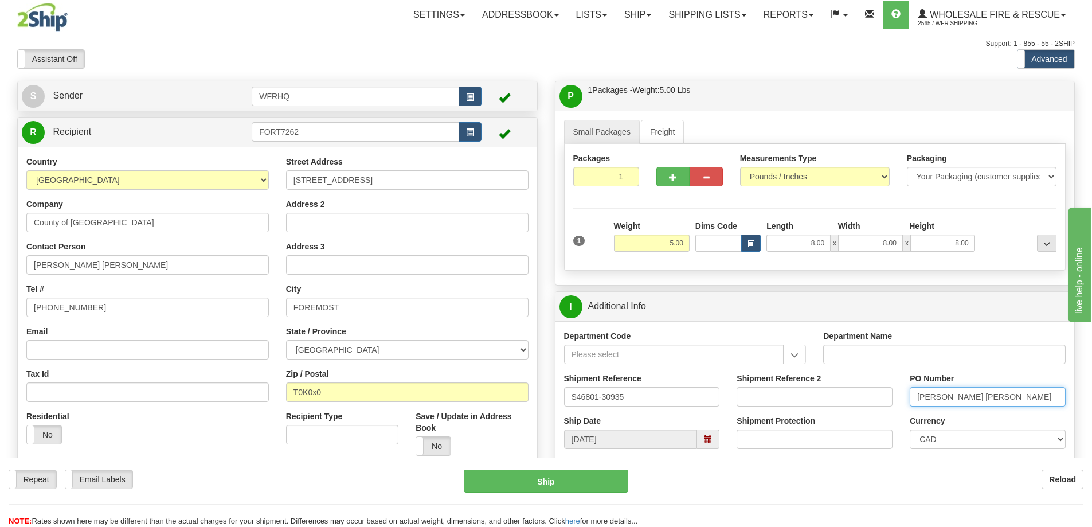
type input "Mark Myra"
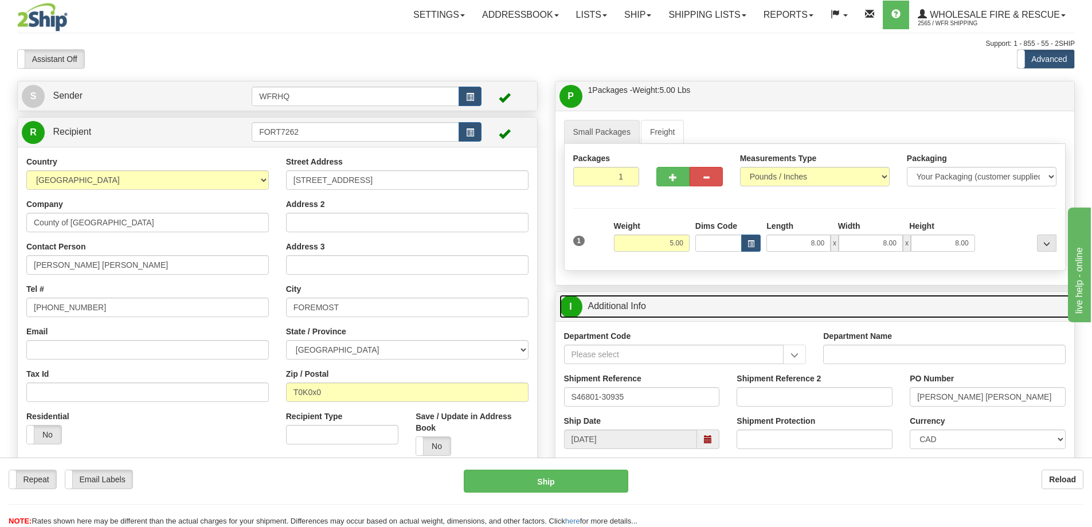
click at [792, 306] on link "I Additional Info" at bounding box center [815, 307] width 511 height 24
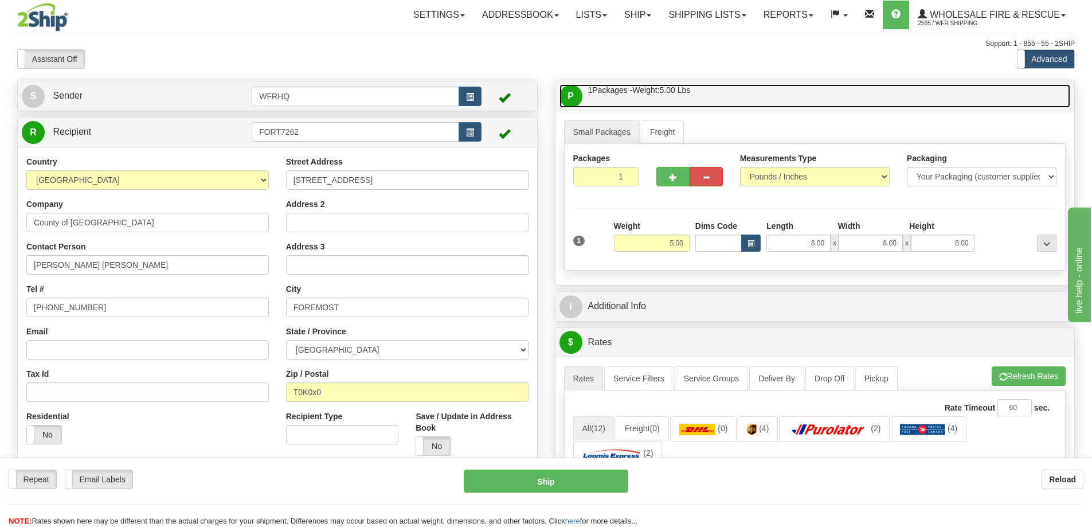
click at [803, 101] on link "P Packages / Skids 1 Packages - Weight: 5.00 Lbs 1 Skids - Weight: NaN Lbs" at bounding box center [815, 96] width 511 height 24
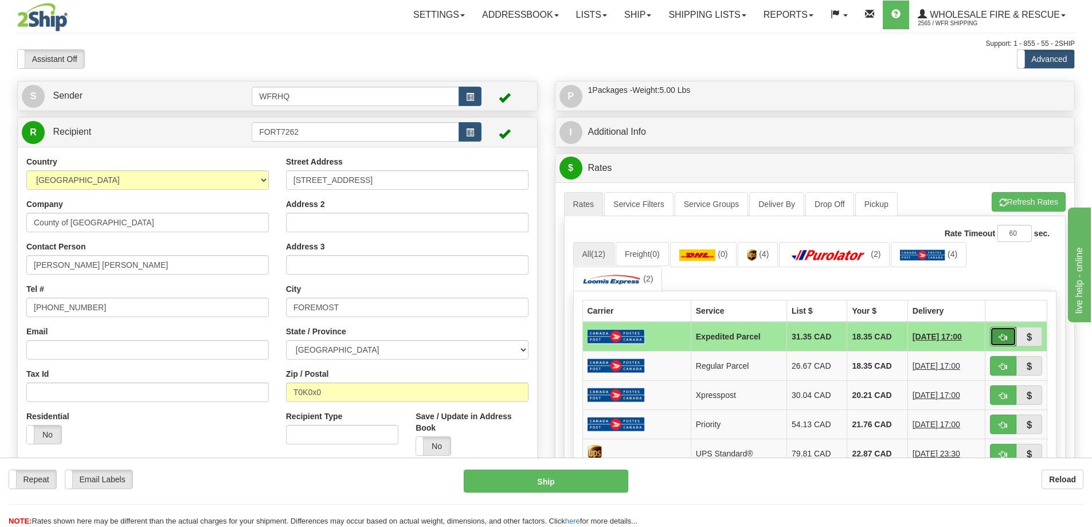
click at [1006, 339] on span "button" at bounding box center [1003, 337] width 8 height 7
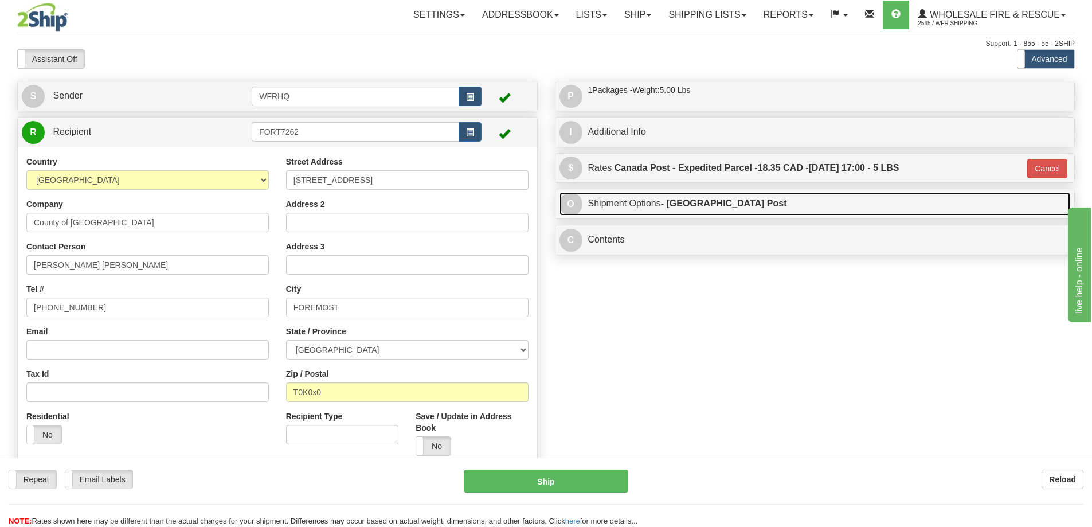
click at [750, 204] on link "O Shipment Options - Canada Post" at bounding box center [815, 204] width 511 height 24
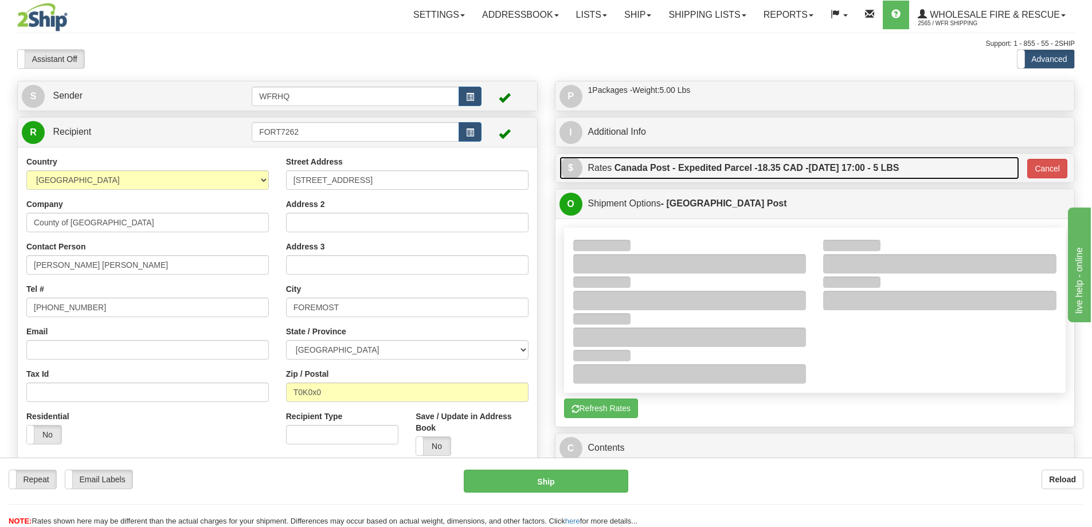
click at [720, 170] on label "Canada Post - Expedited Parcel - 18.35 CAD - 09/11/2025 17:00 - 5 LBS" at bounding box center [757, 168] width 285 height 23
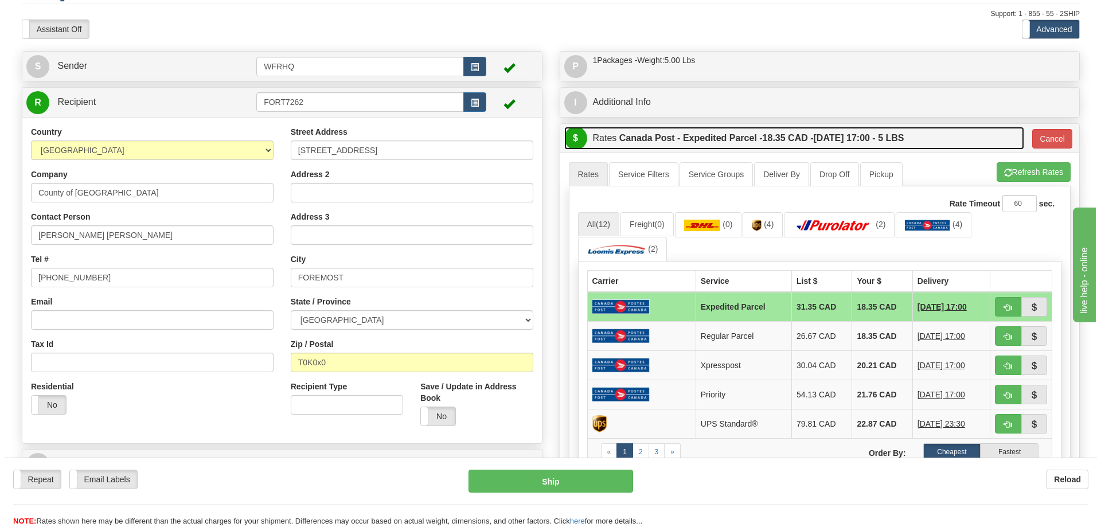
scroll to position [57, 0]
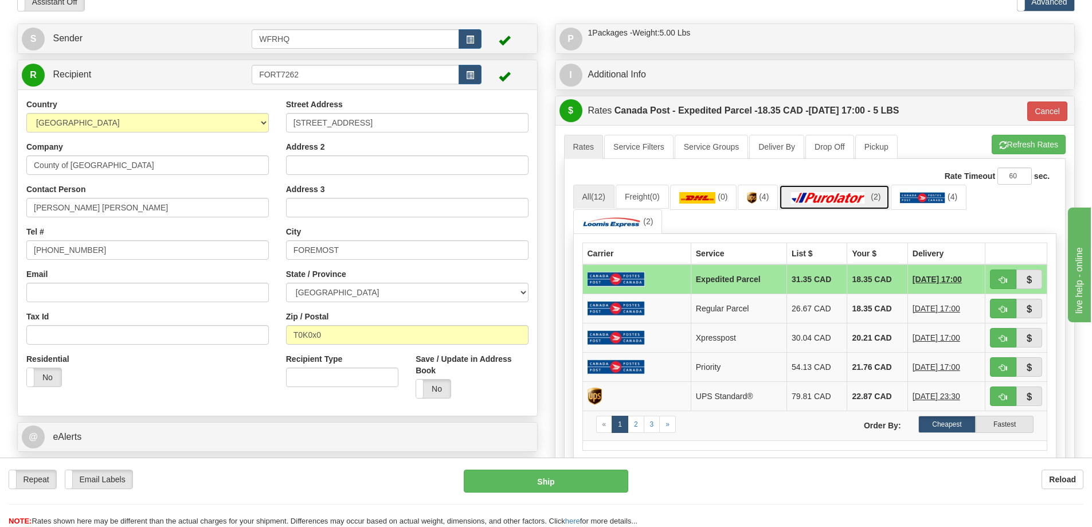
click at [807, 200] on img at bounding box center [828, 197] width 80 height 11
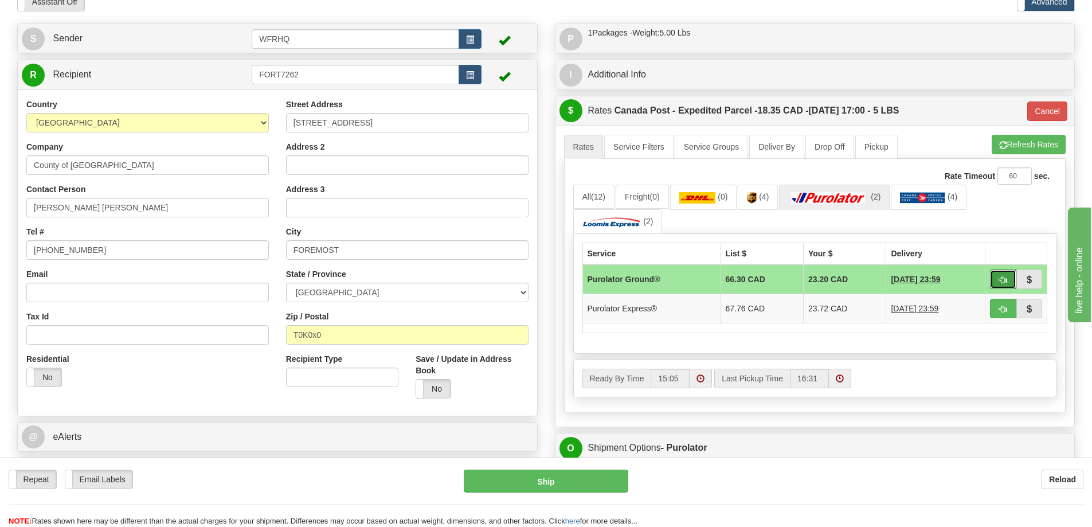
click at [1003, 282] on span "button" at bounding box center [1003, 279] width 8 height 7
type input "260"
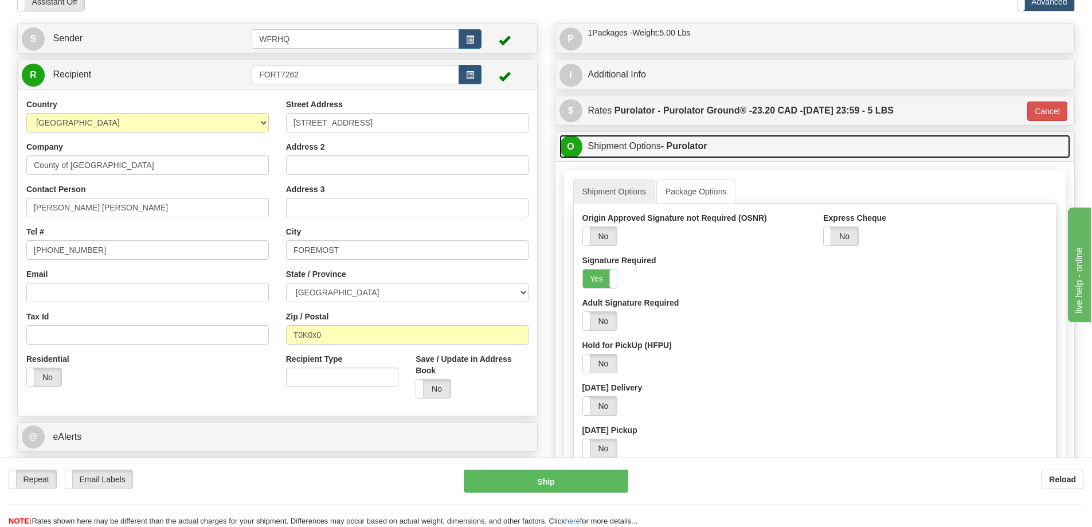
click at [754, 147] on link "O Shipment Options - Purolator" at bounding box center [815, 147] width 511 height 24
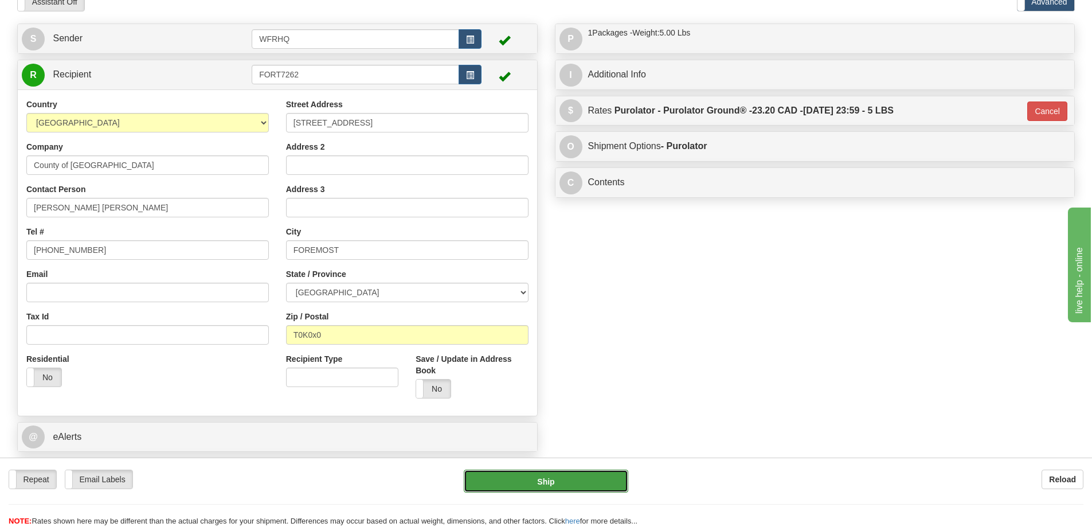
click at [541, 471] on button "Ship" at bounding box center [546, 481] width 165 height 23
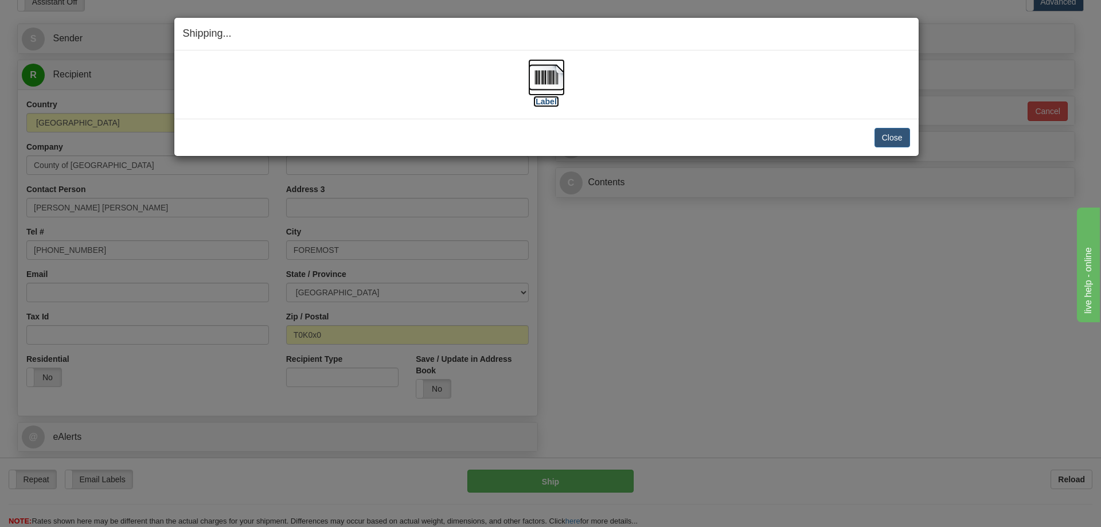
click at [552, 64] on img at bounding box center [546, 77] width 37 height 37
click at [889, 135] on button "Close" at bounding box center [892, 137] width 36 height 19
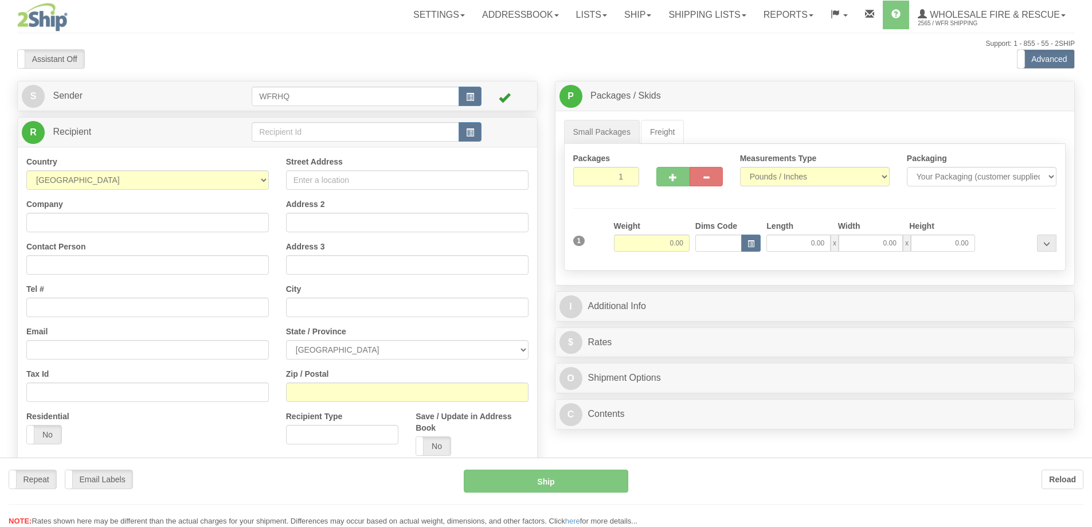
click at [323, 127] on div at bounding box center [546, 263] width 1092 height 527
click at [318, 131] on div "Toggle navigation Settings Shipping Preferences Fields Preferences New" at bounding box center [546, 304] width 1092 height 609
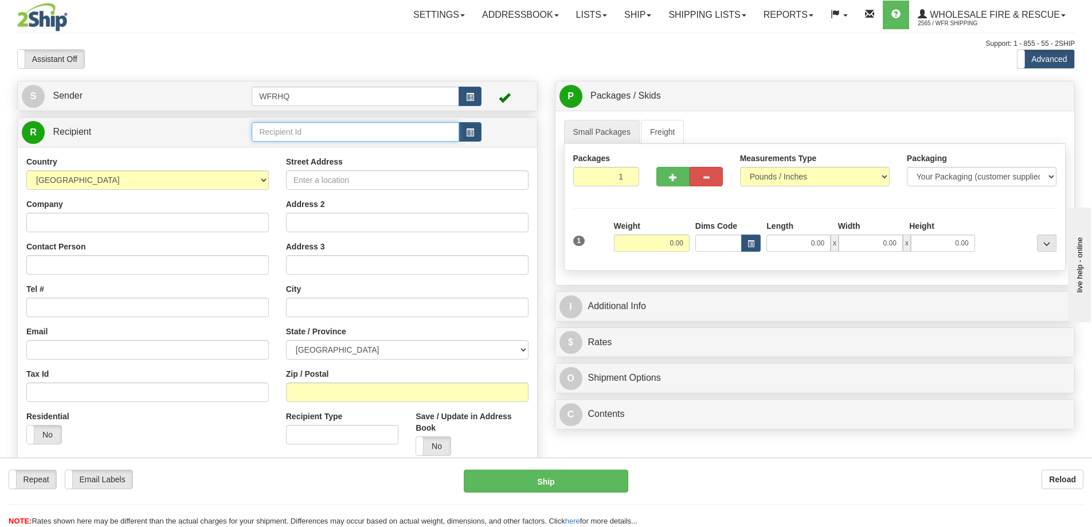
click at [318, 131] on input "text" at bounding box center [356, 131] width 208 height 19
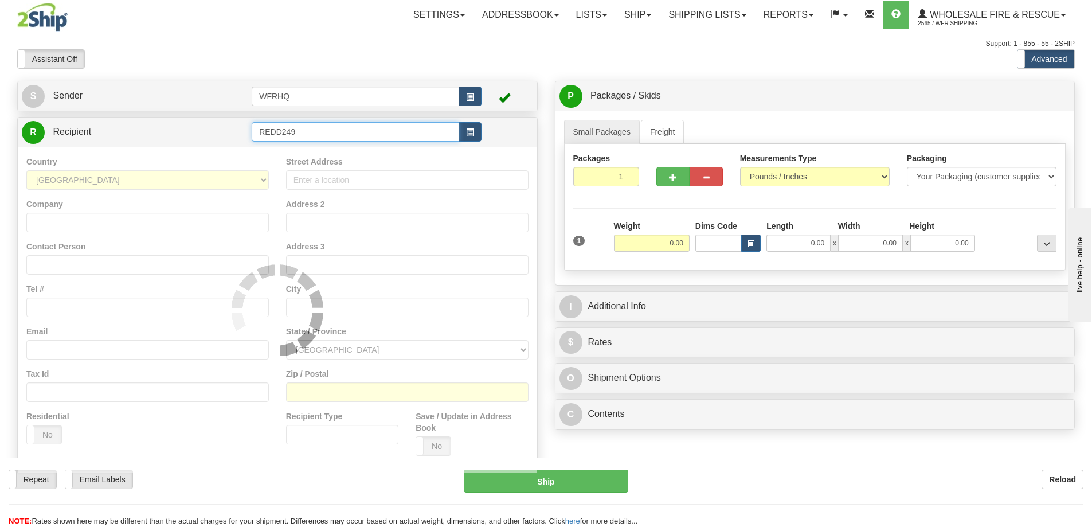
type input "REDD249"
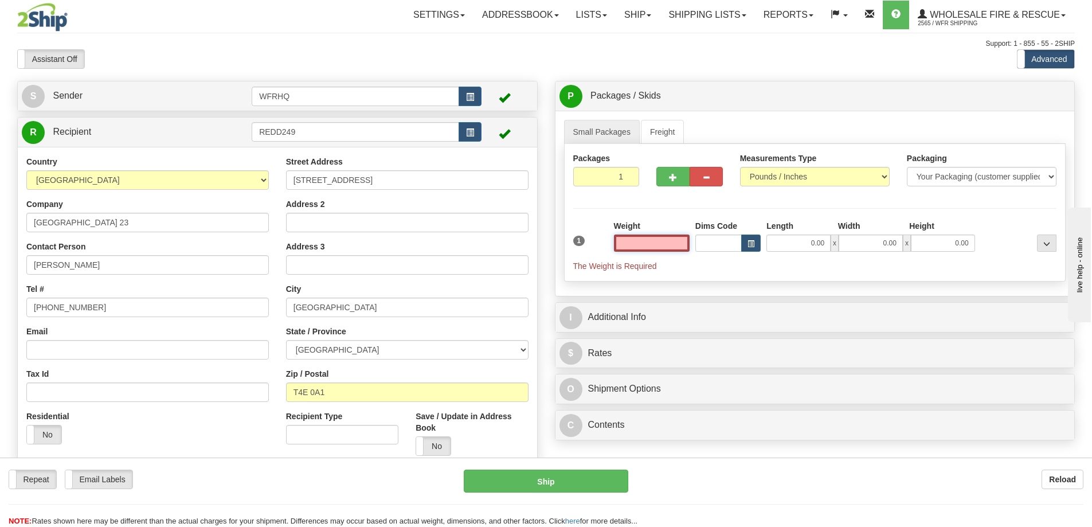
click at [642, 244] on input "text" at bounding box center [652, 242] width 76 height 17
type input "6.00"
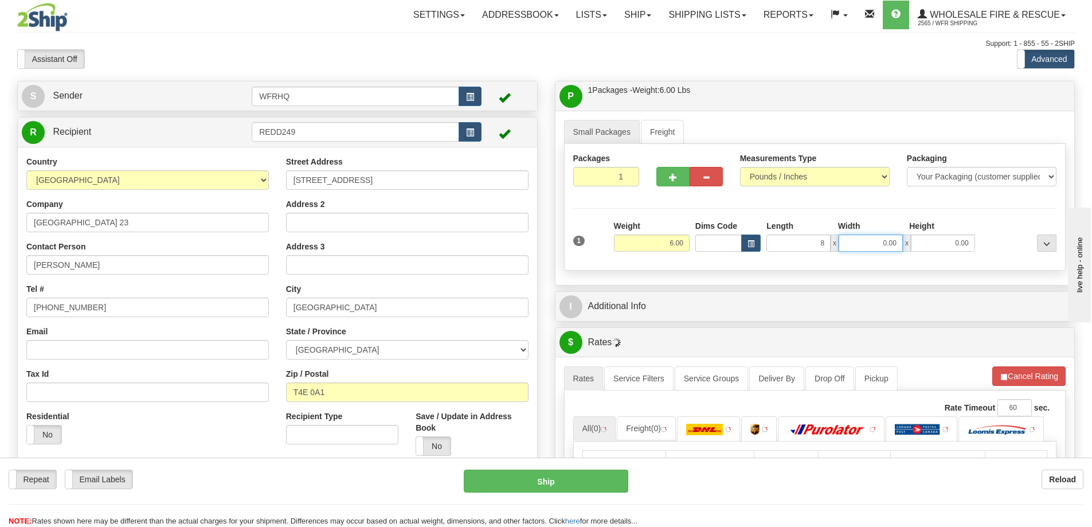
type input "8.00"
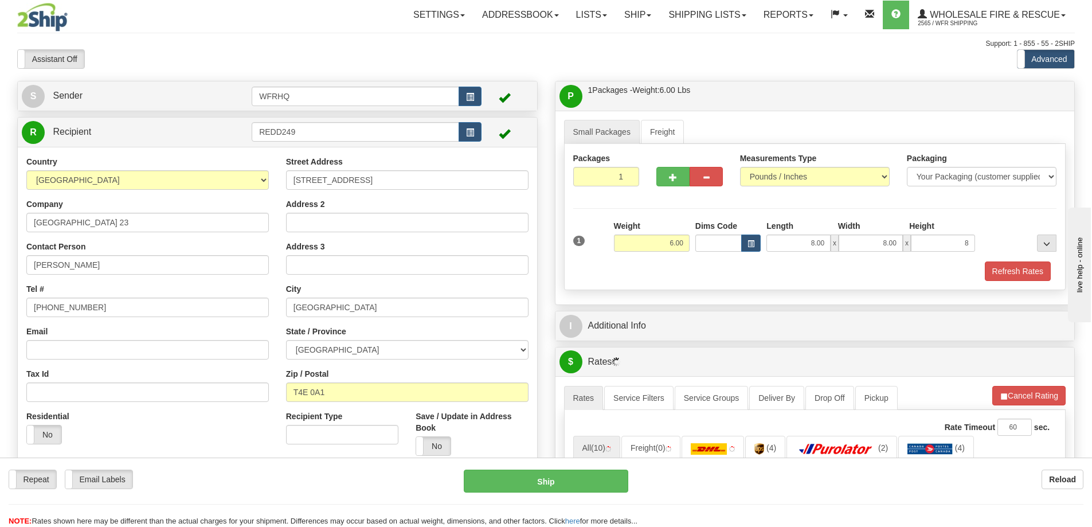
type input "8.00"
click at [641, 273] on div "Refresh Rates" at bounding box center [815, 270] width 490 height 19
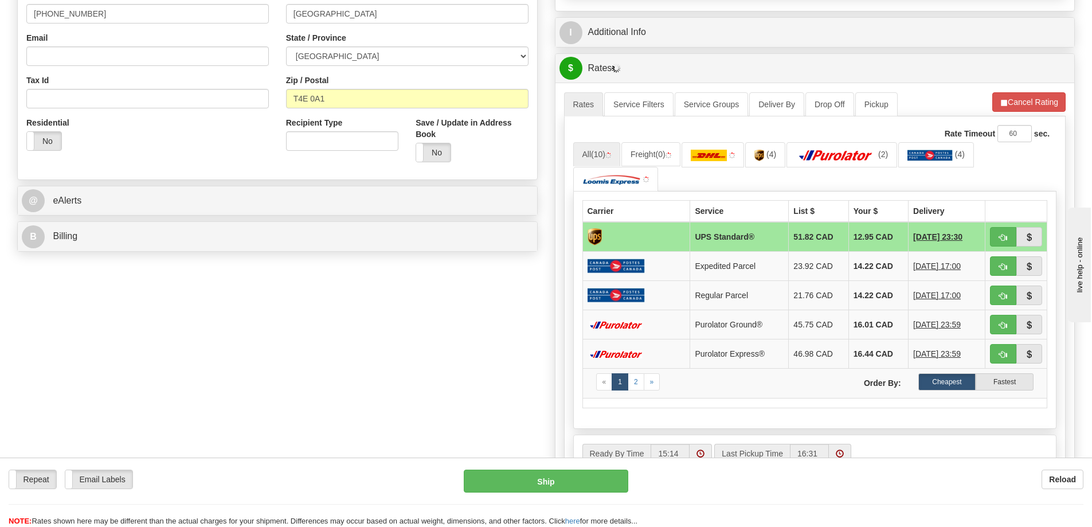
scroll to position [344, 0]
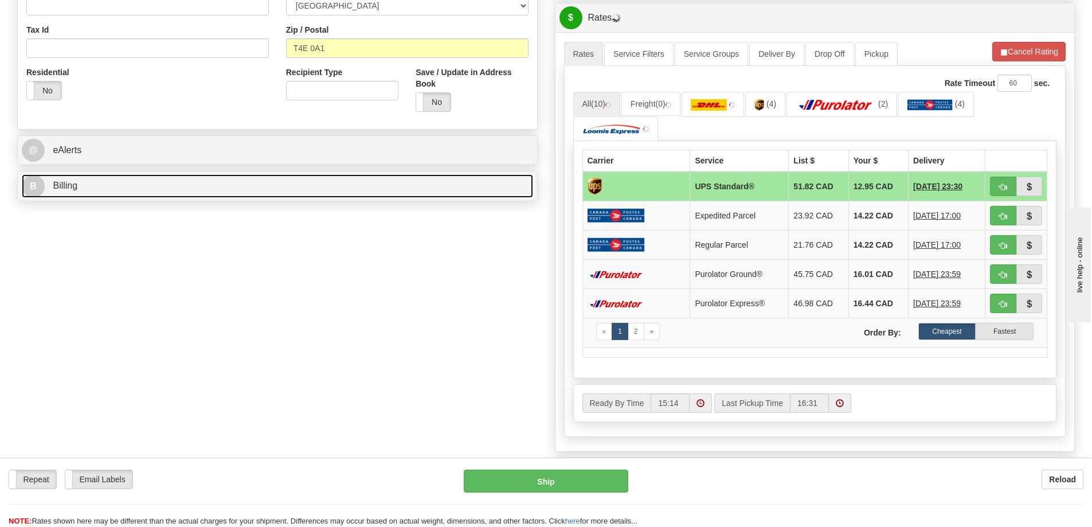
click at [139, 187] on link "B Billing" at bounding box center [277, 186] width 511 height 24
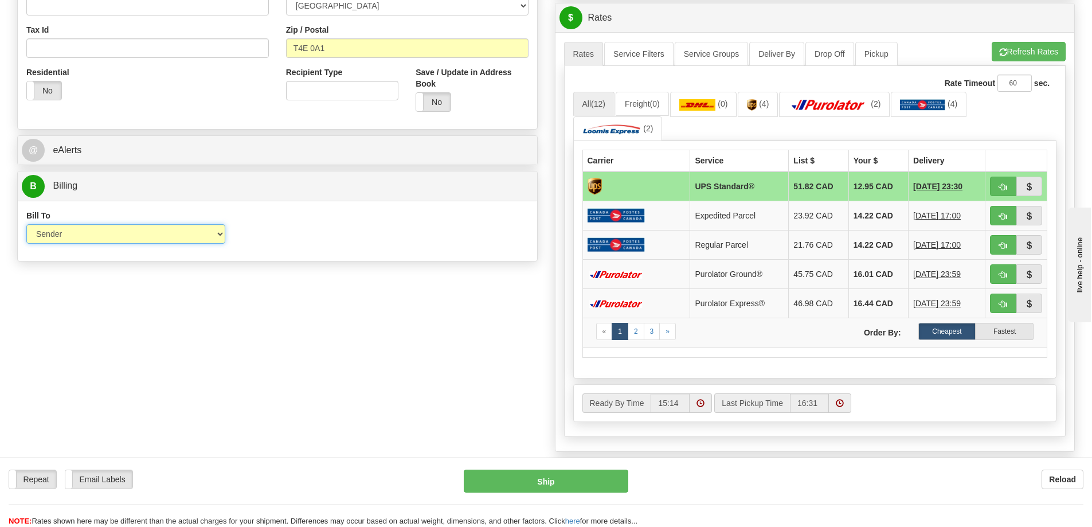
click at [99, 237] on select "Sender Recipient Third Party Collect" at bounding box center [125, 233] width 199 height 19
select select "2"
click at [26, 224] on select "Sender Recipient Third Party Collect" at bounding box center [125, 233] width 199 height 19
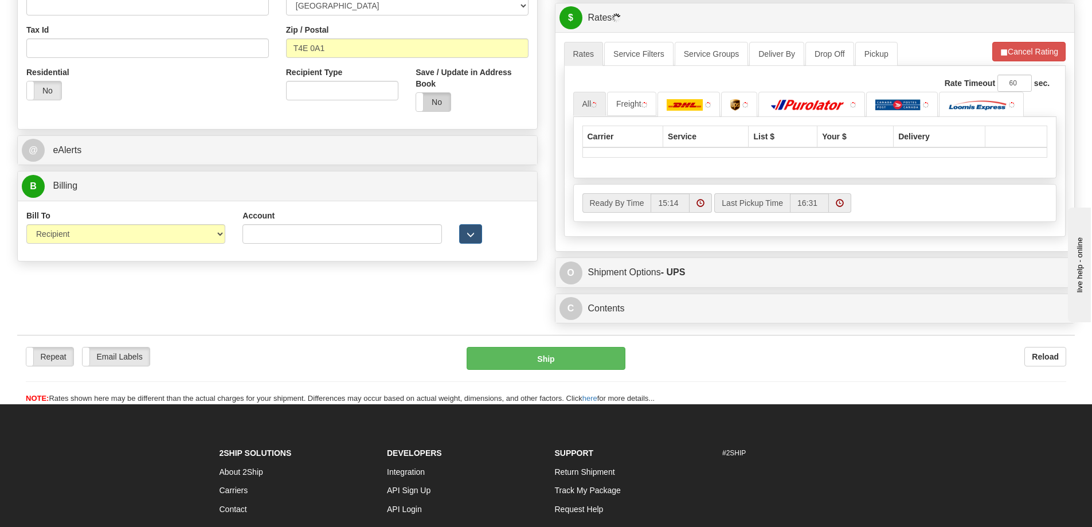
click at [433, 101] on label "No" at bounding box center [433, 102] width 34 height 18
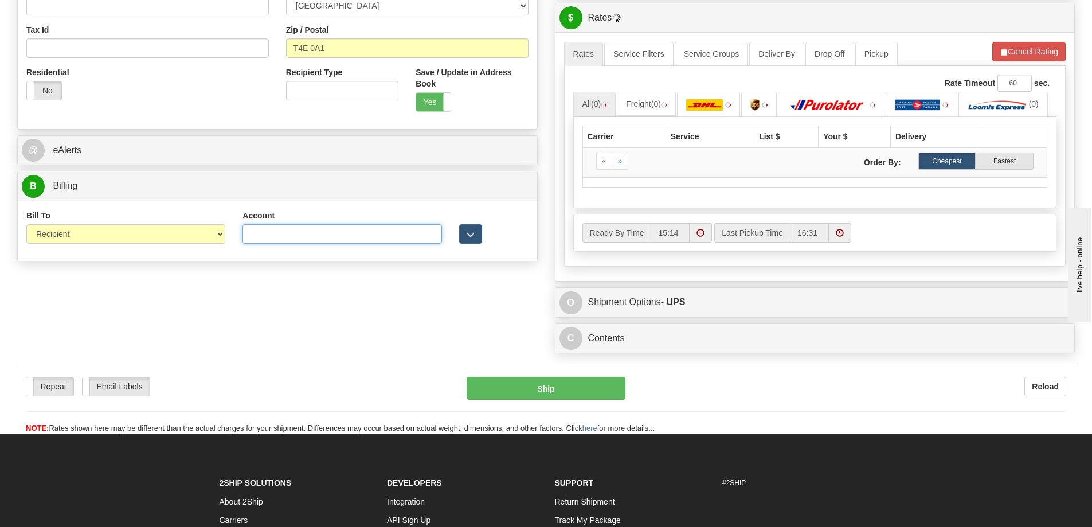
click at [296, 239] on input "Account" at bounding box center [342, 233] width 199 height 19
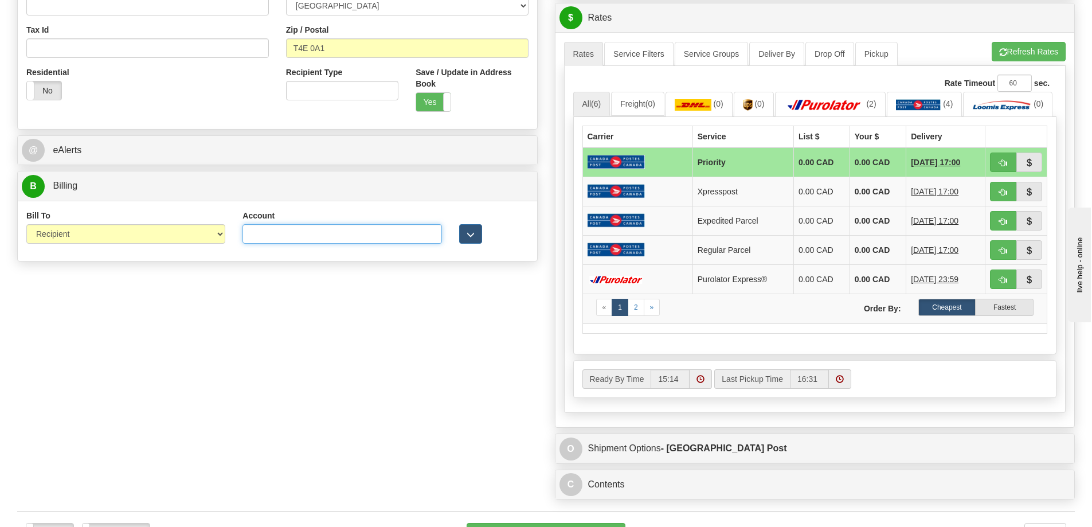
paste input "DL5100"
type input "DL5100"
click at [475, 268] on div "S Sender WFRHQ" at bounding box center [546, 121] width 1075 height 768
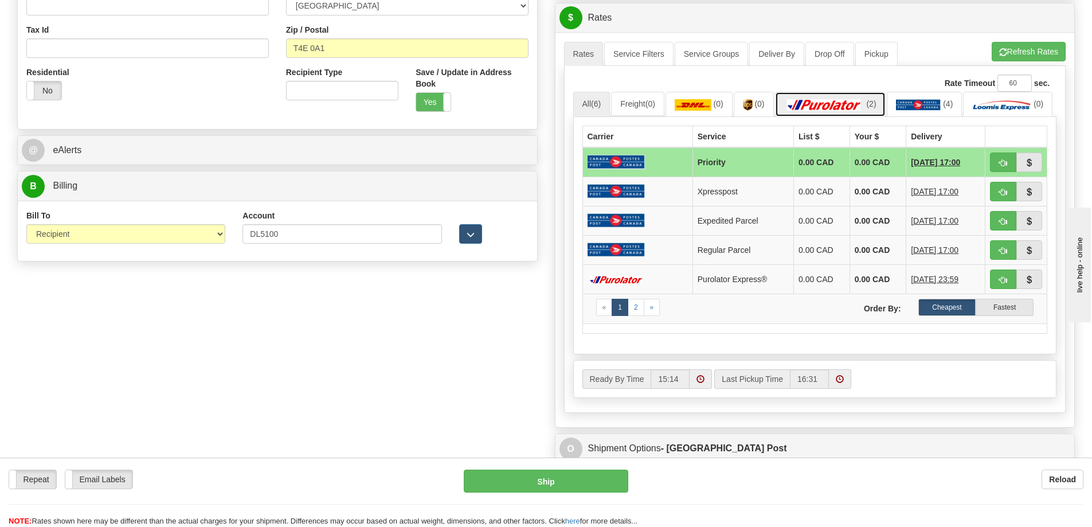
click at [819, 103] on img at bounding box center [824, 104] width 80 height 11
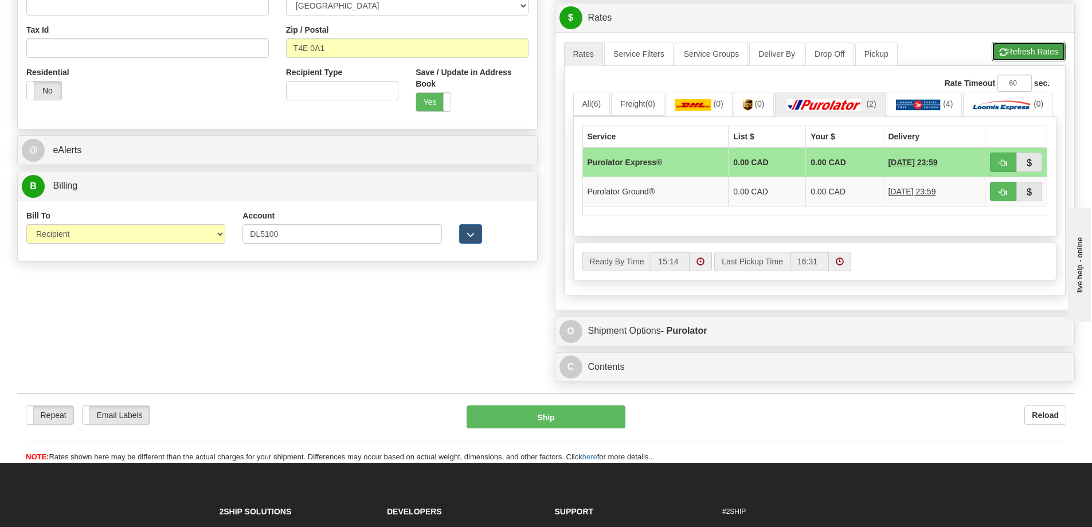
click at [1039, 53] on button "Refresh Rates" at bounding box center [1029, 51] width 74 height 19
click at [963, 116] on link "(2)" at bounding box center [1007, 104] width 89 height 25
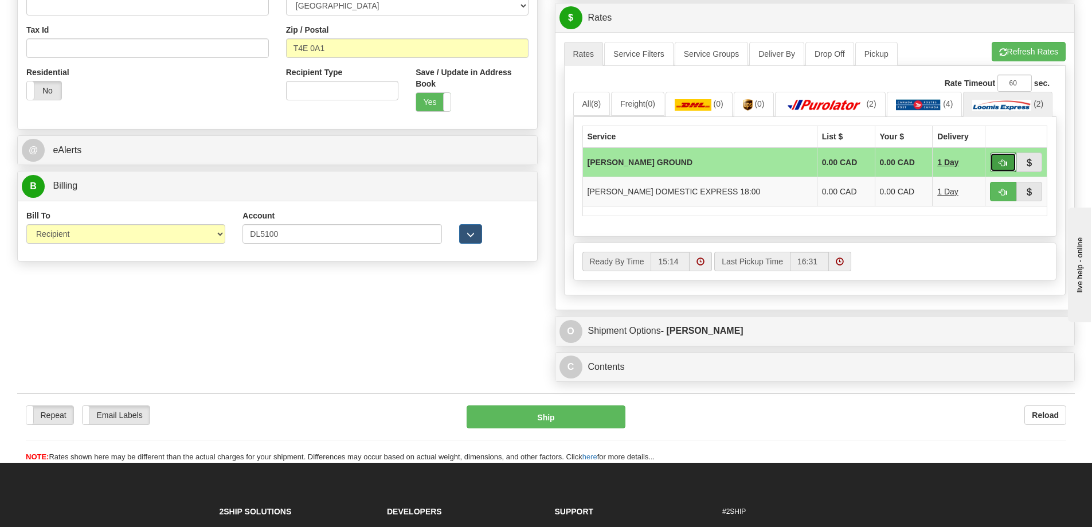
click at [1003, 167] on span "button" at bounding box center [1003, 162] width 8 height 7
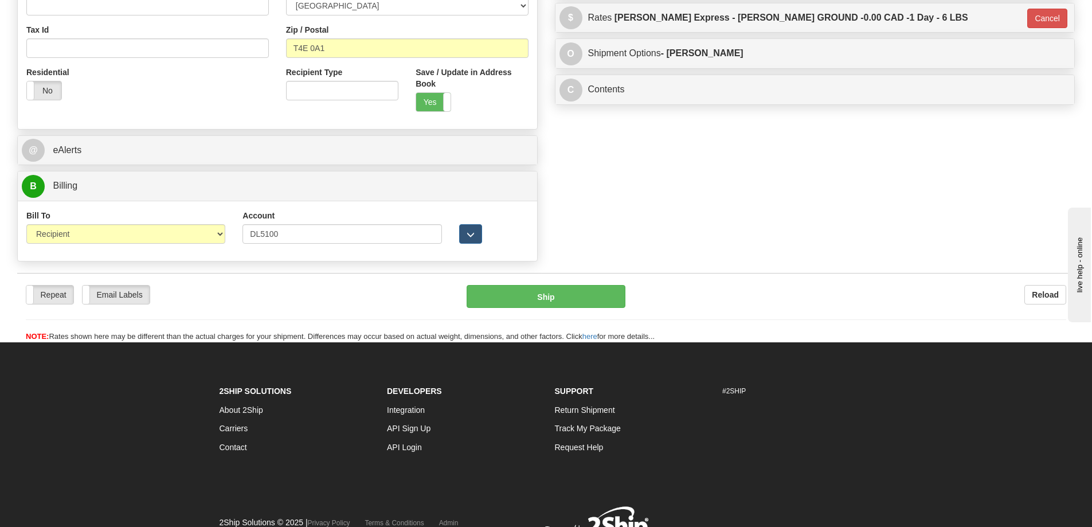
type input "DD"
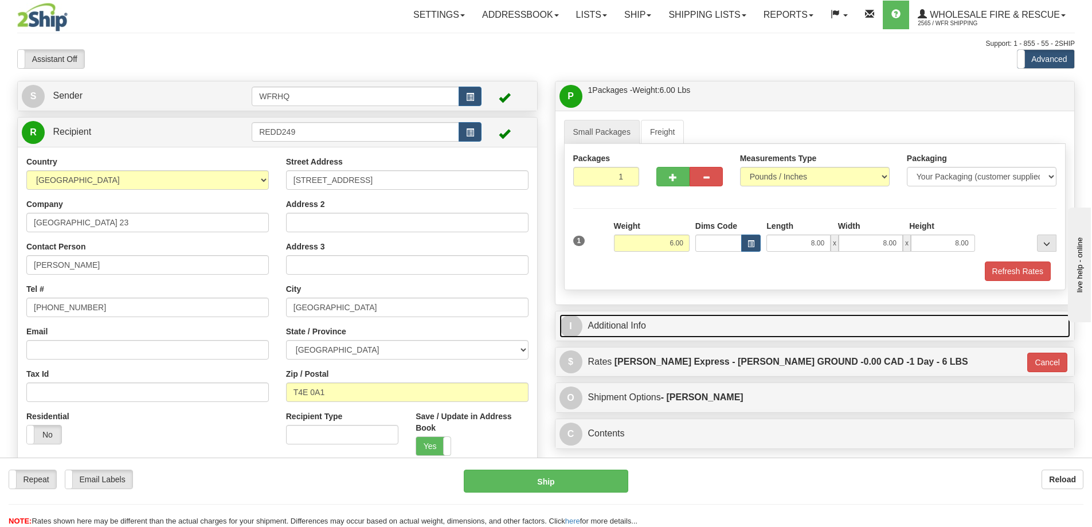
click at [709, 320] on link "I Additional Info" at bounding box center [815, 326] width 511 height 24
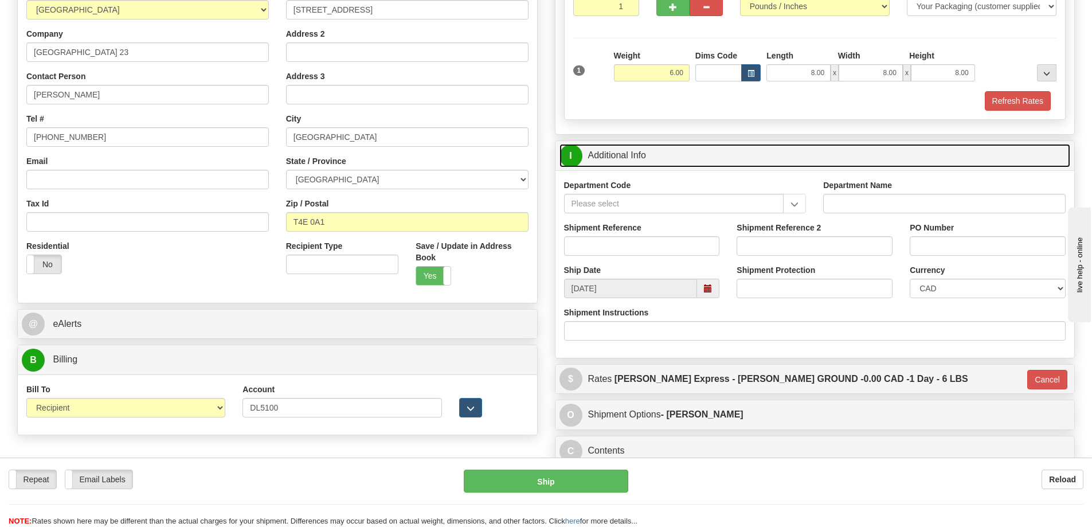
scroll to position [172, 0]
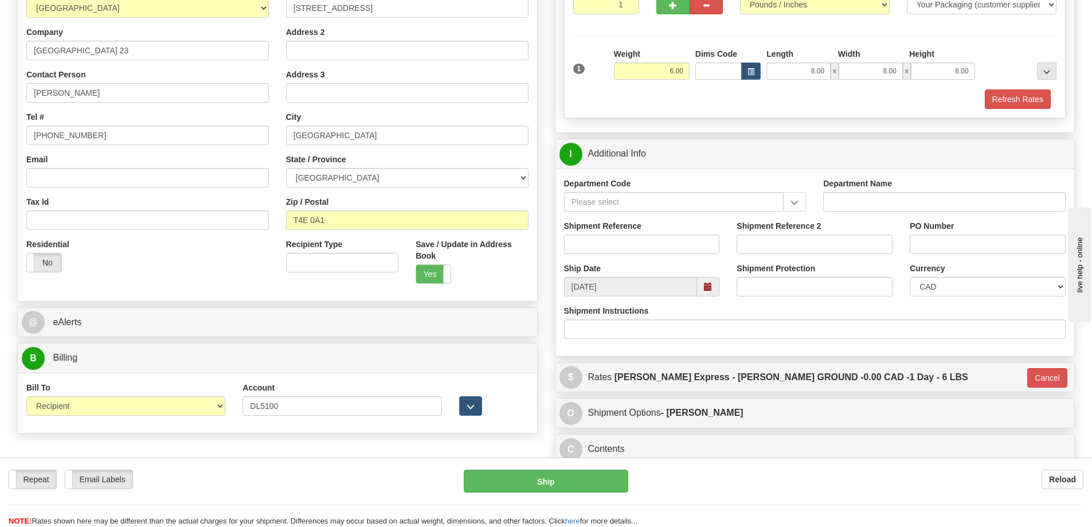
click at [593, 256] on div "Shipment Reference" at bounding box center [642, 241] width 173 height 42
click at [596, 247] on input "Shipment Reference" at bounding box center [642, 243] width 156 height 19
type input "S46650-30930"
type input "[PERSON_NAME]"
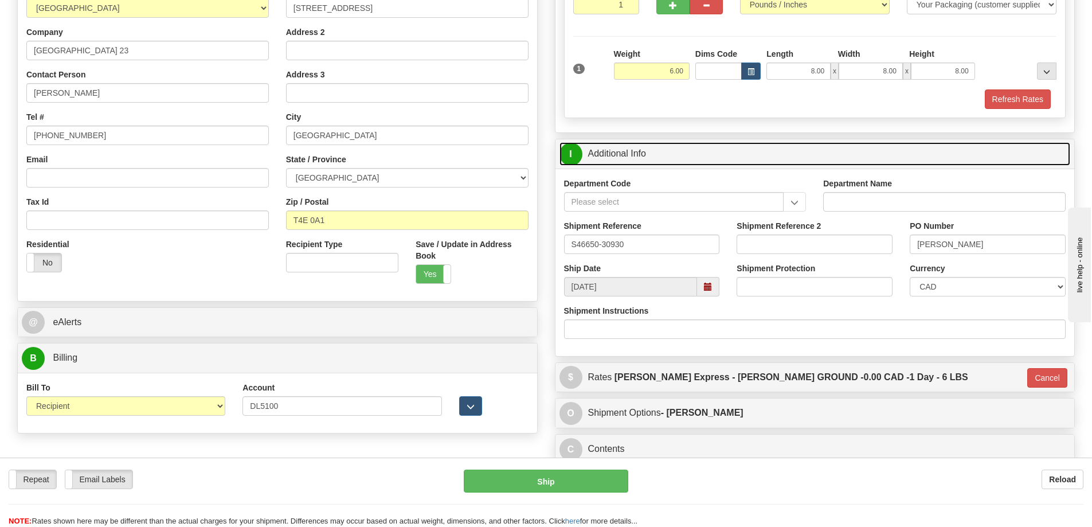
click at [740, 148] on link "I Additional Info" at bounding box center [815, 154] width 511 height 24
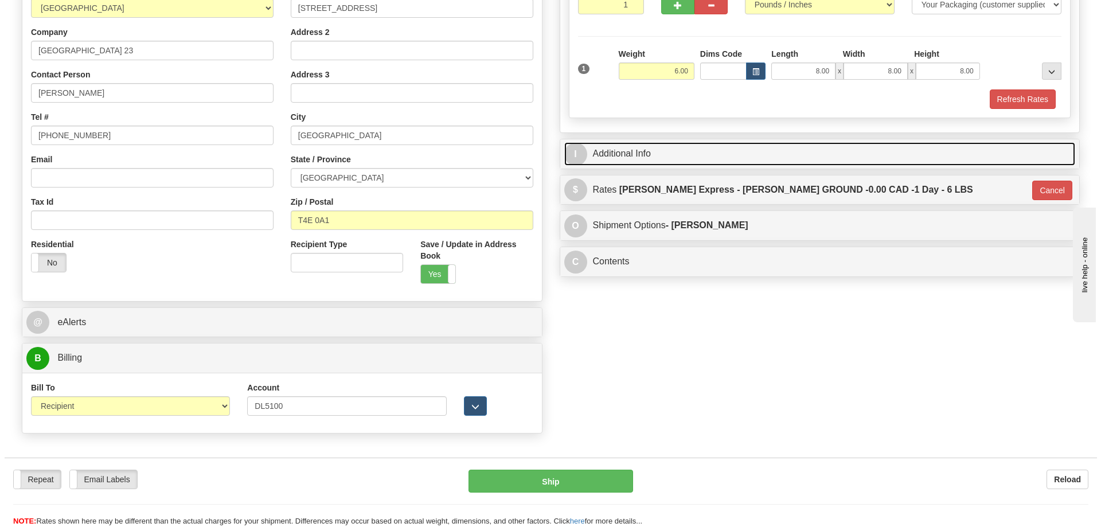
scroll to position [0, 0]
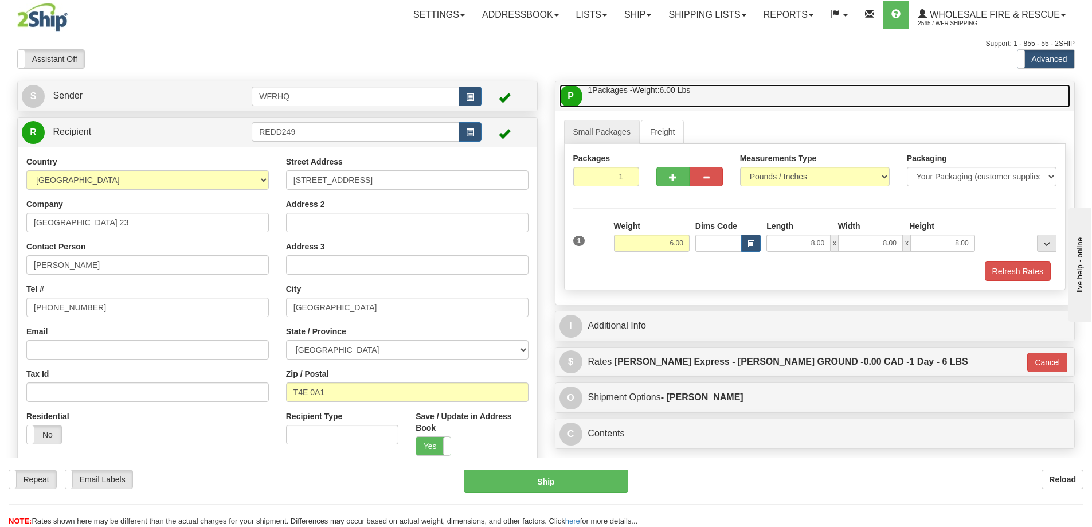
click at [763, 102] on link "P Packages / Skids 1 Packages - Weight: 6.00 Lbs 1 Skids - Weight: NaN Lbs" at bounding box center [815, 96] width 511 height 24
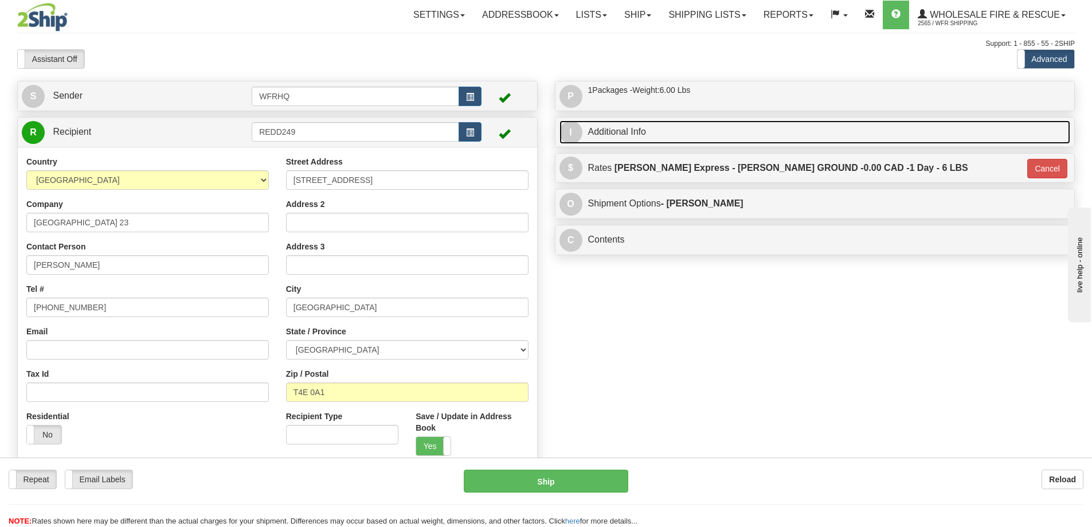
click at [697, 138] on link "I Additional Info" at bounding box center [815, 132] width 511 height 24
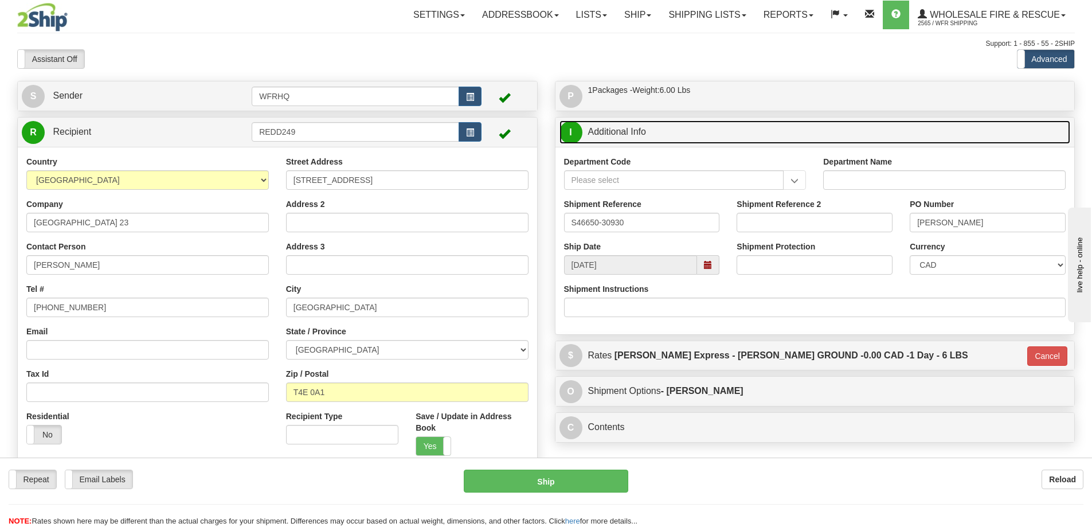
click at [709, 269] on span at bounding box center [708, 264] width 22 height 19
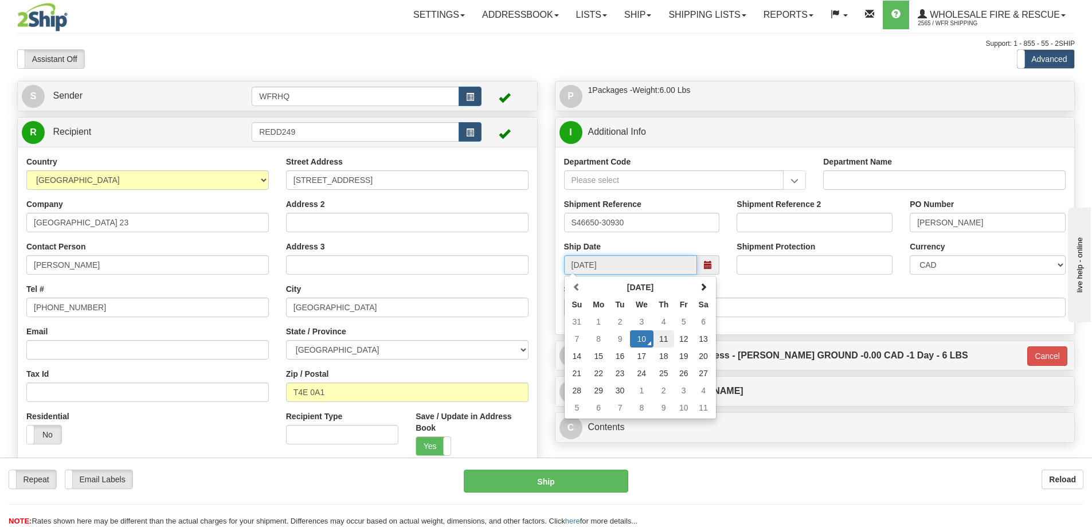
click at [663, 341] on td "11" at bounding box center [664, 338] width 21 height 17
type input "[DATE]"
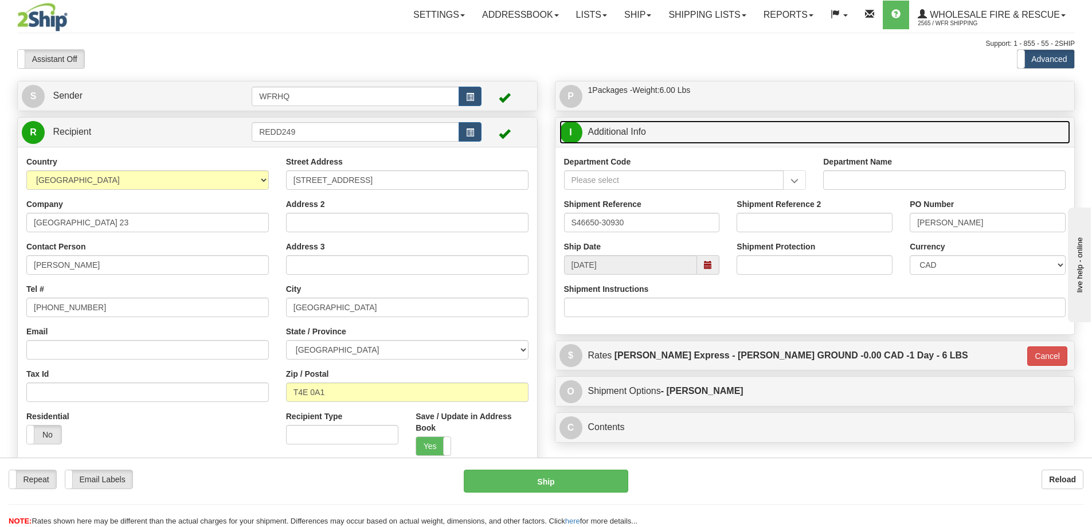
click at [675, 136] on link "I Additional Info" at bounding box center [815, 132] width 511 height 24
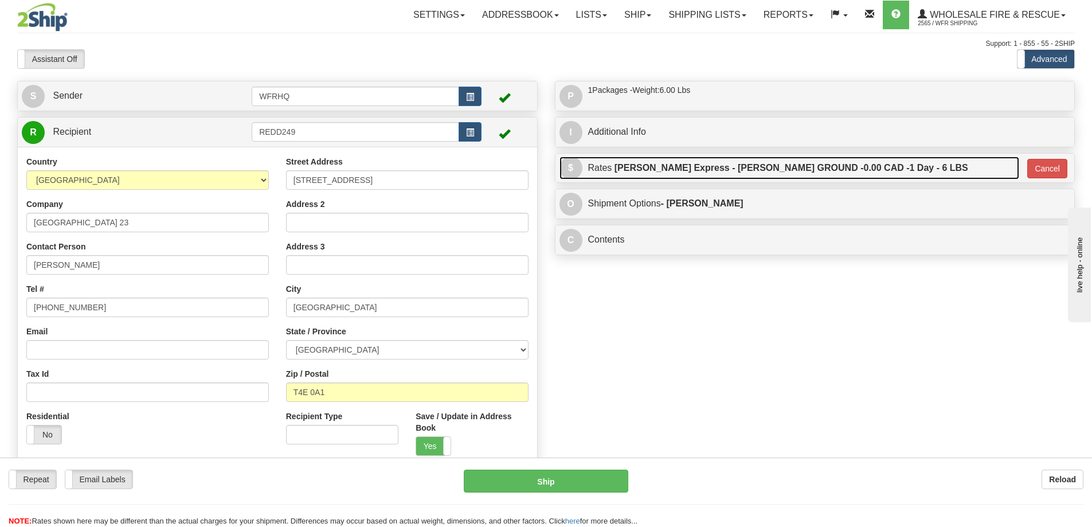
click at [951, 164] on link "$ Rates [PERSON_NAME] Express - [PERSON_NAME] GROUND - 0.00 CAD - 1 Day - 6 LBS" at bounding box center [790, 169] width 460 height 24
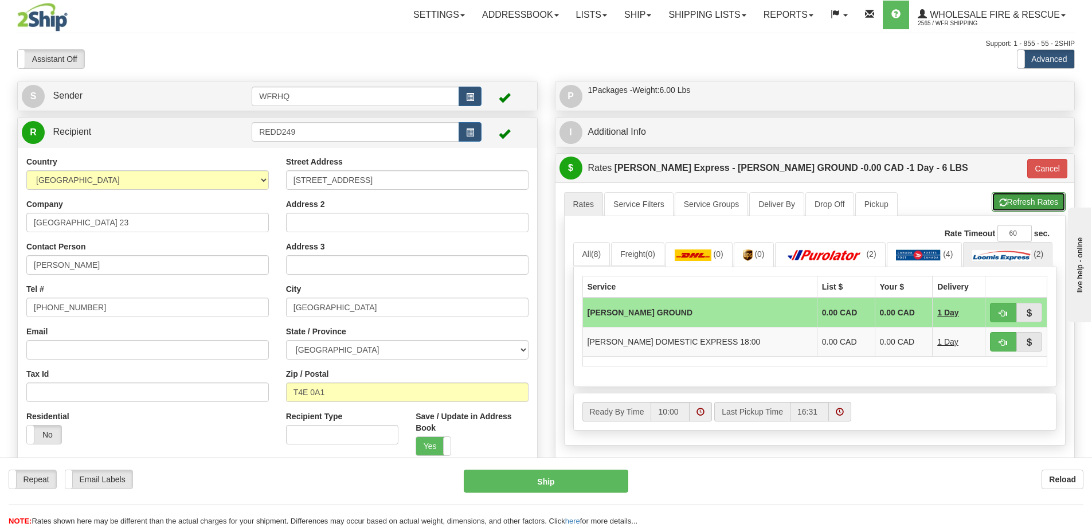
click at [1029, 204] on button "Refresh Rates" at bounding box center [1029, 201] width 74 height 19
type input "DD"
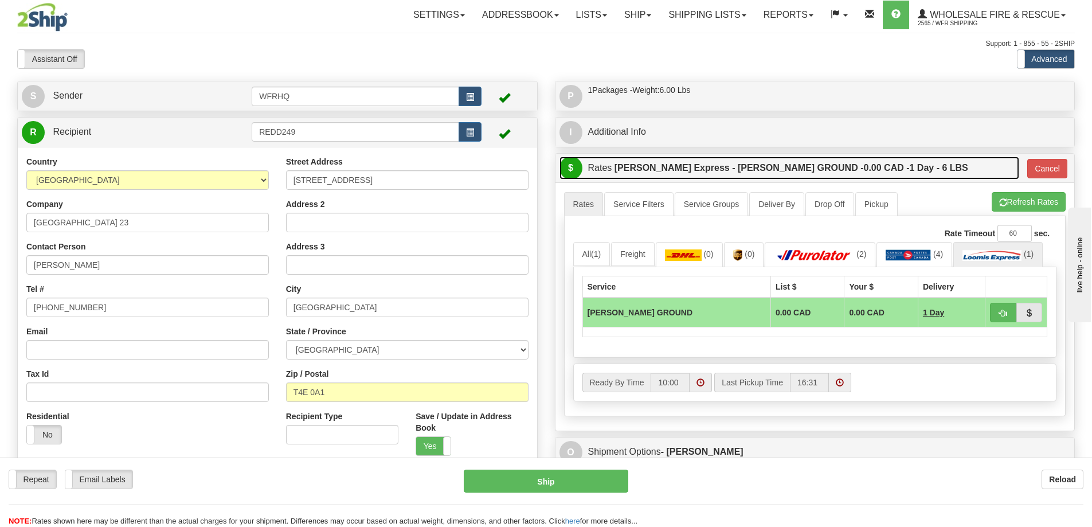
click at [927, 166] on link "$ Rates [PERSON_NAME] Express - [PERSON_NAME] GROUND - 0.00 CAD - 1 Day - 6 LBS" at bounding box center [790, 169] width 460 height 24
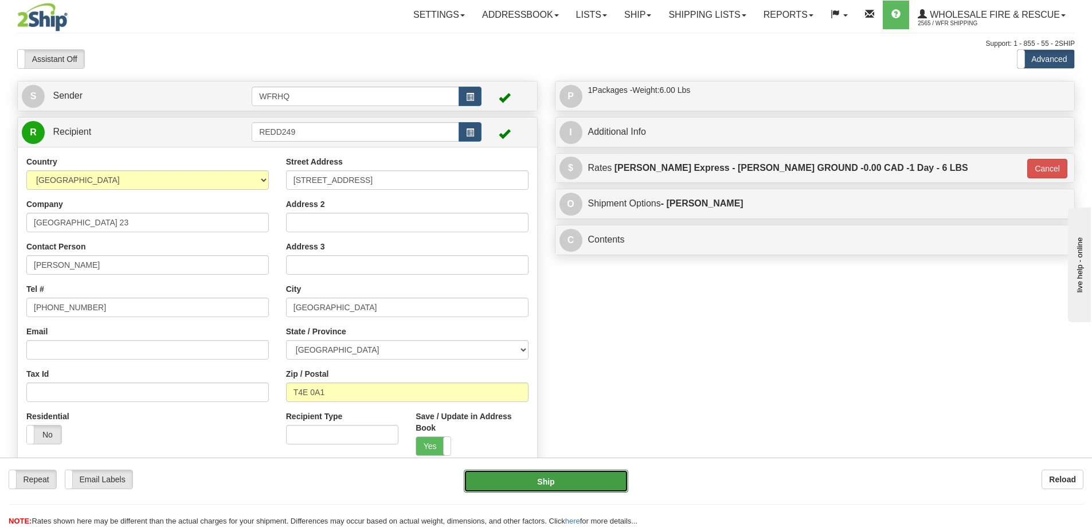
click at [596, 487] on button "Ship" at bounding box center [546, 481] width 165 height 23
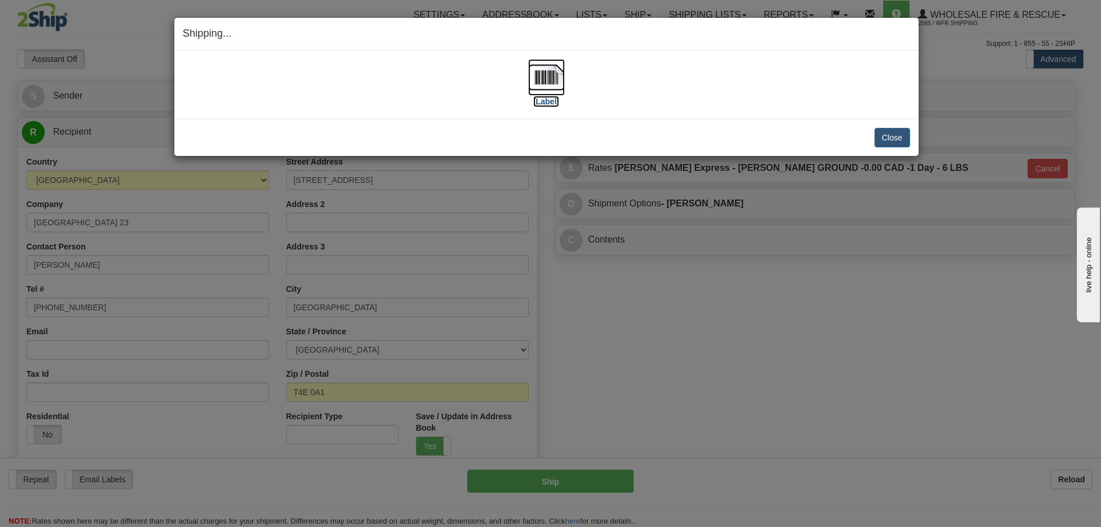
click at [561, 81] on img at bounding box center [546, 77] width 37 height 37
